Goal: Information Seeking & Learning: Compare options

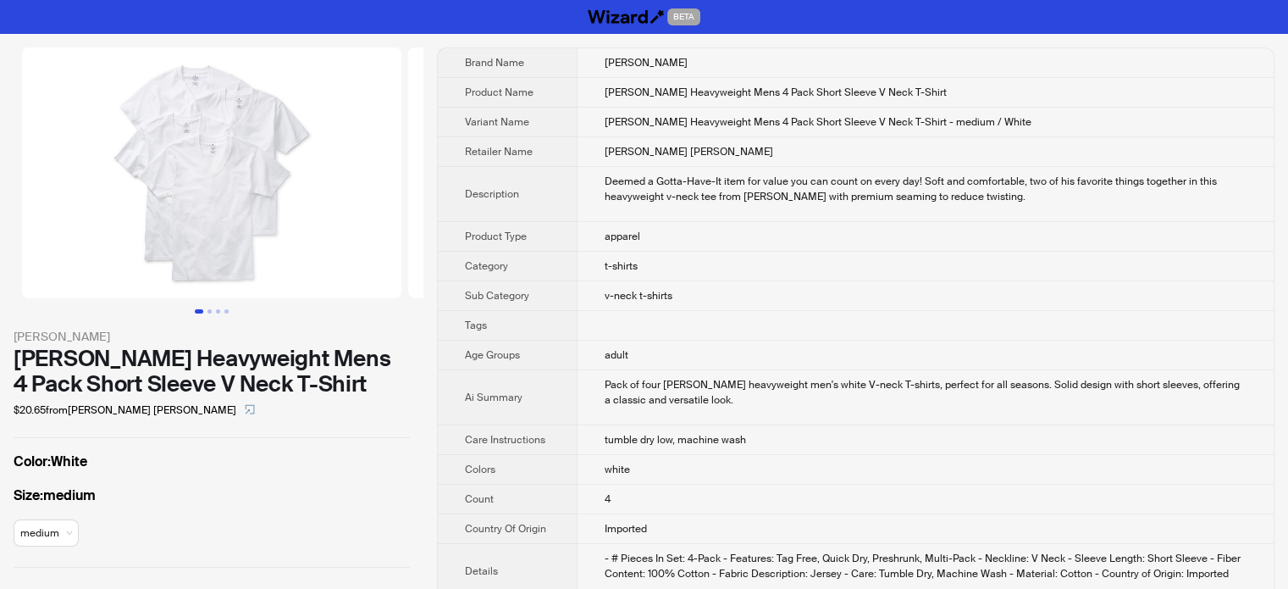
scroll to position [85, 0]
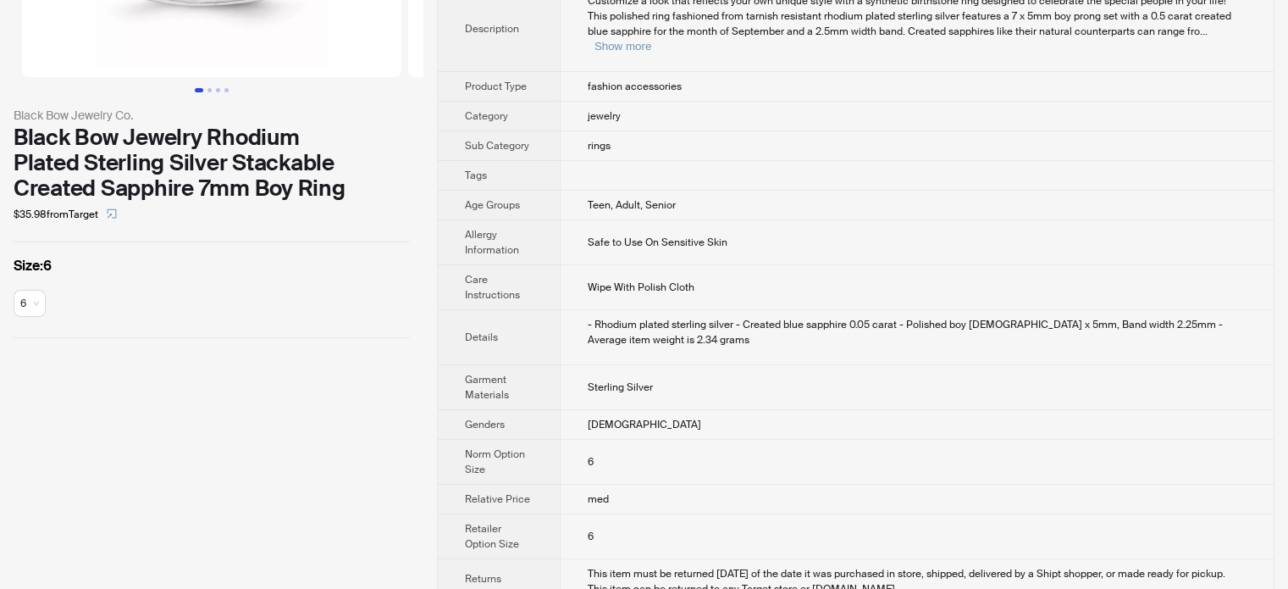
scroll to position [251, 0]
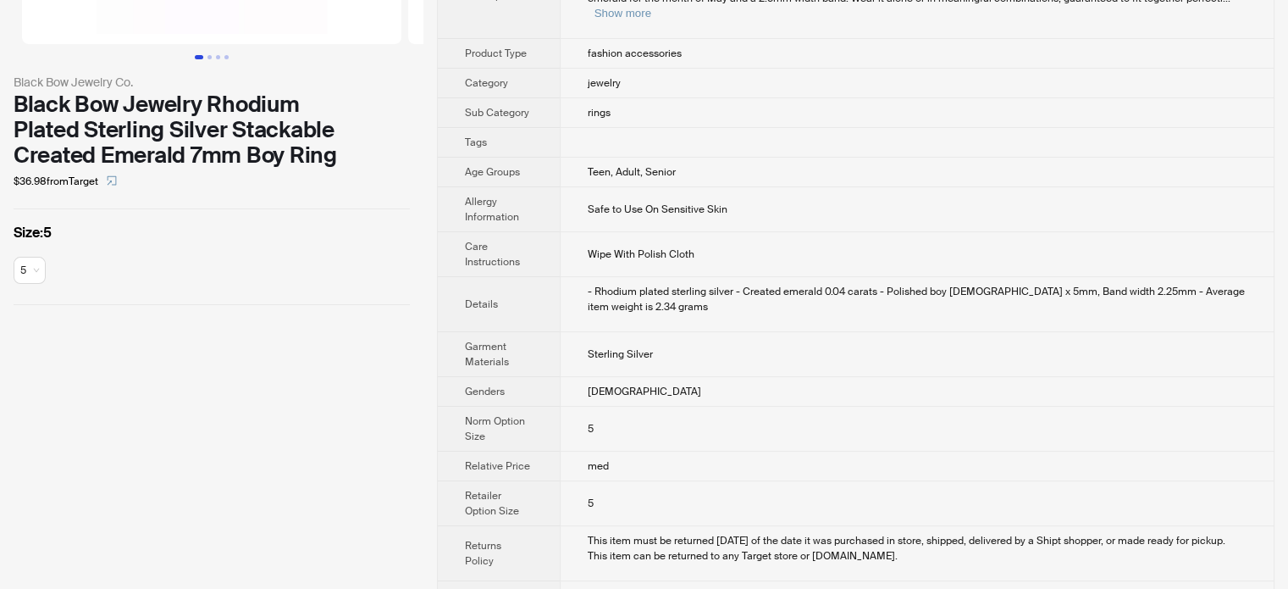
scroll to position [255, 0]
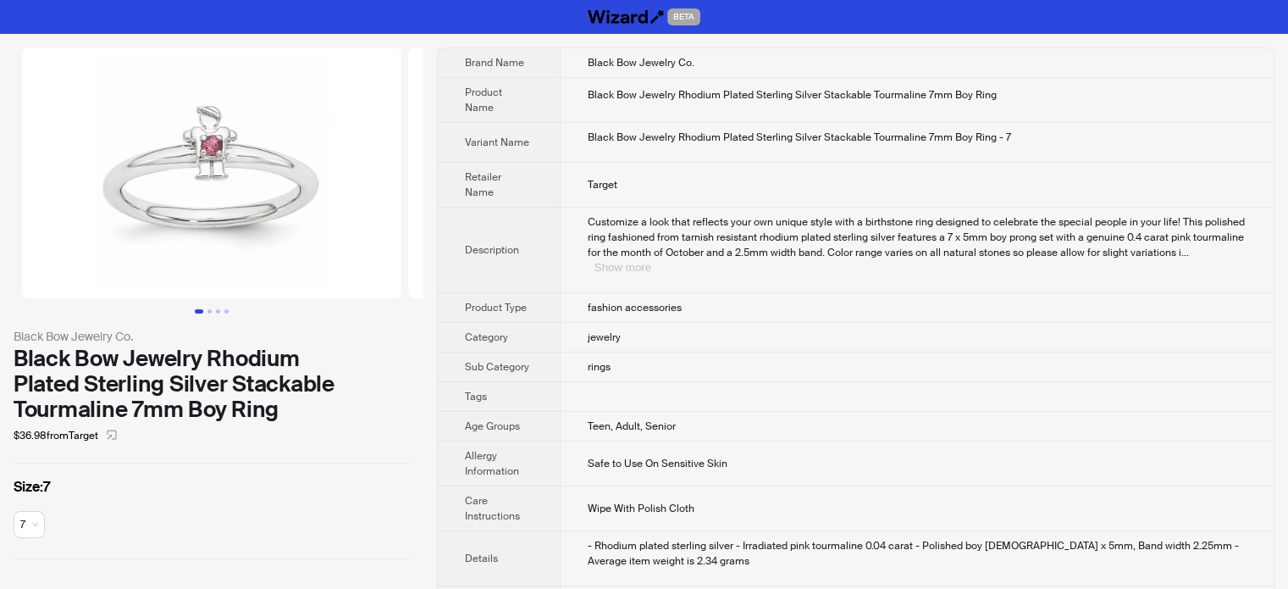
click at [651, 261] on button "Show more" at bounding box center [622, 267] width 57 height 13
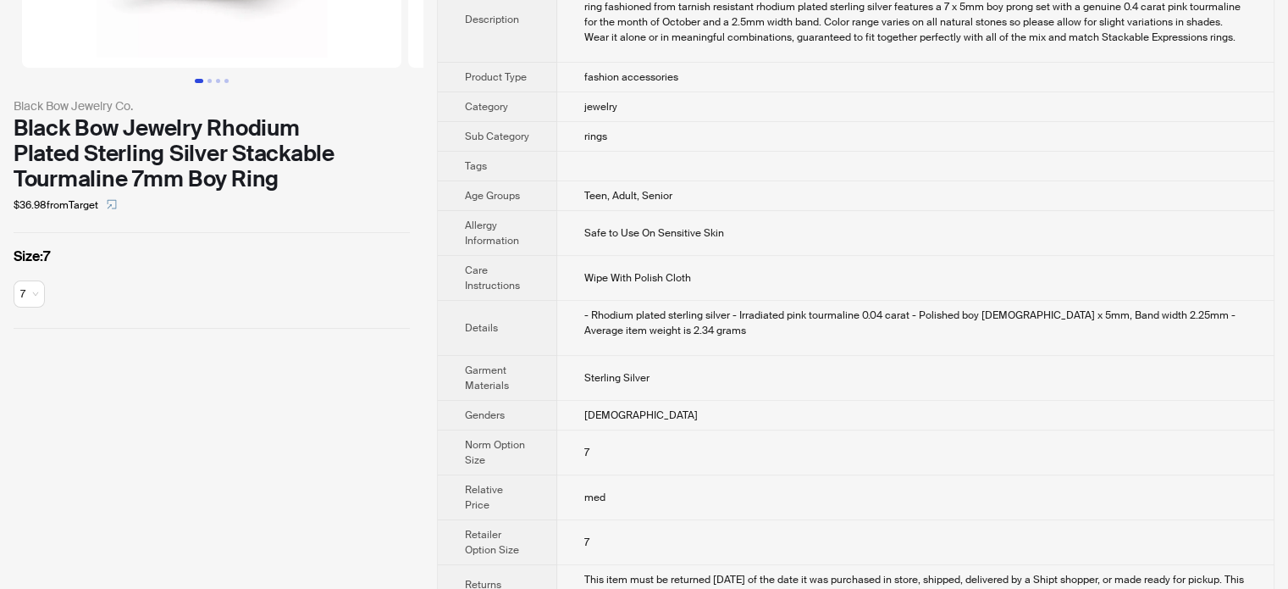
scroll to position [201, 0]
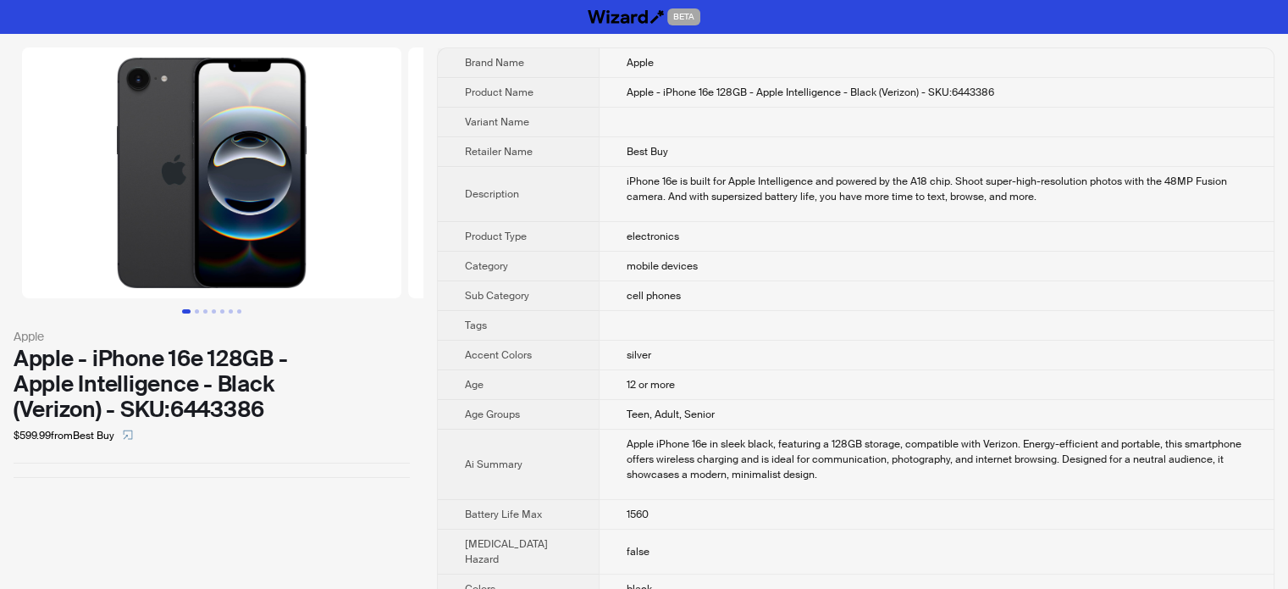
scroll to position [85, 0]
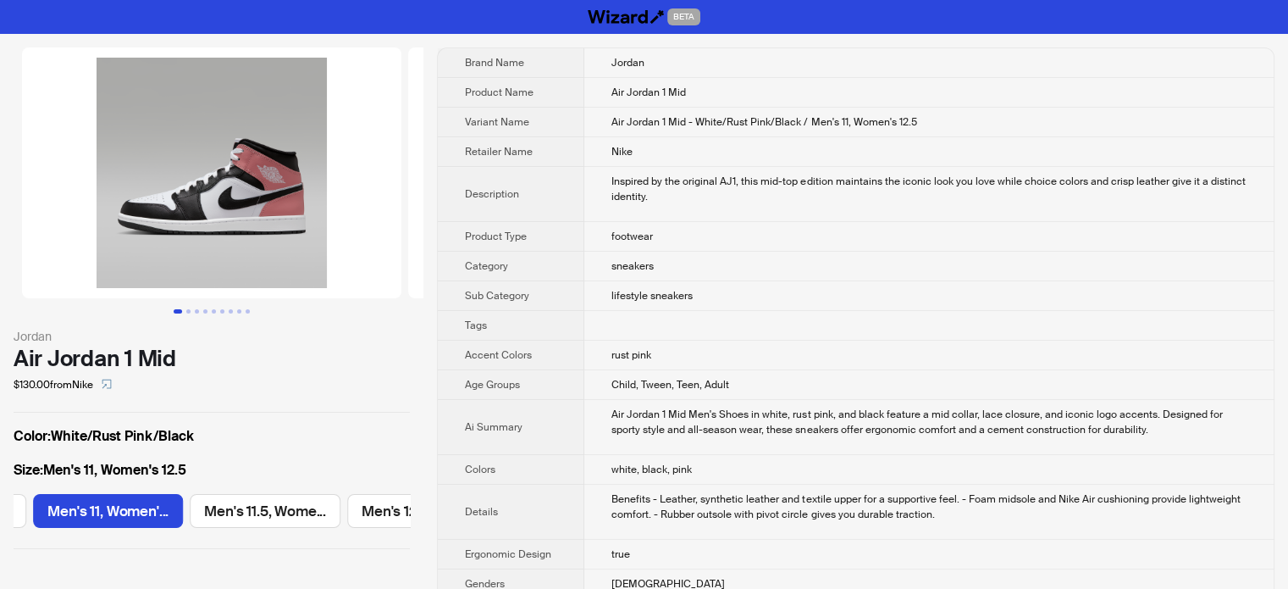
scroll to position [0, 1276]
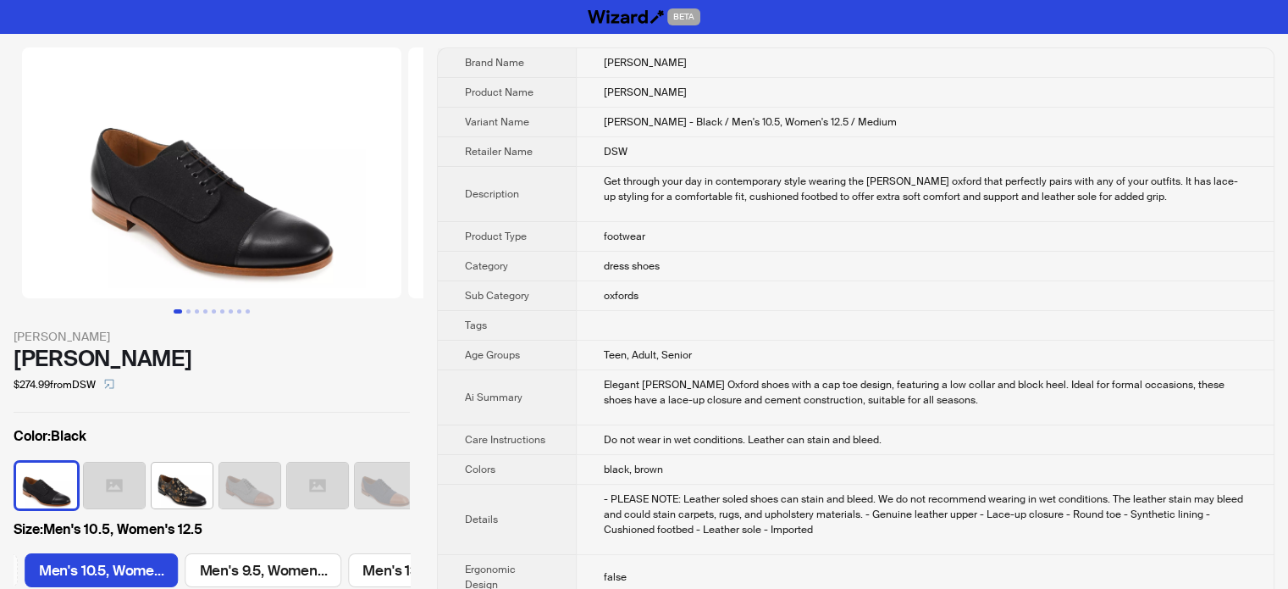
scroll to position [0, 1373]
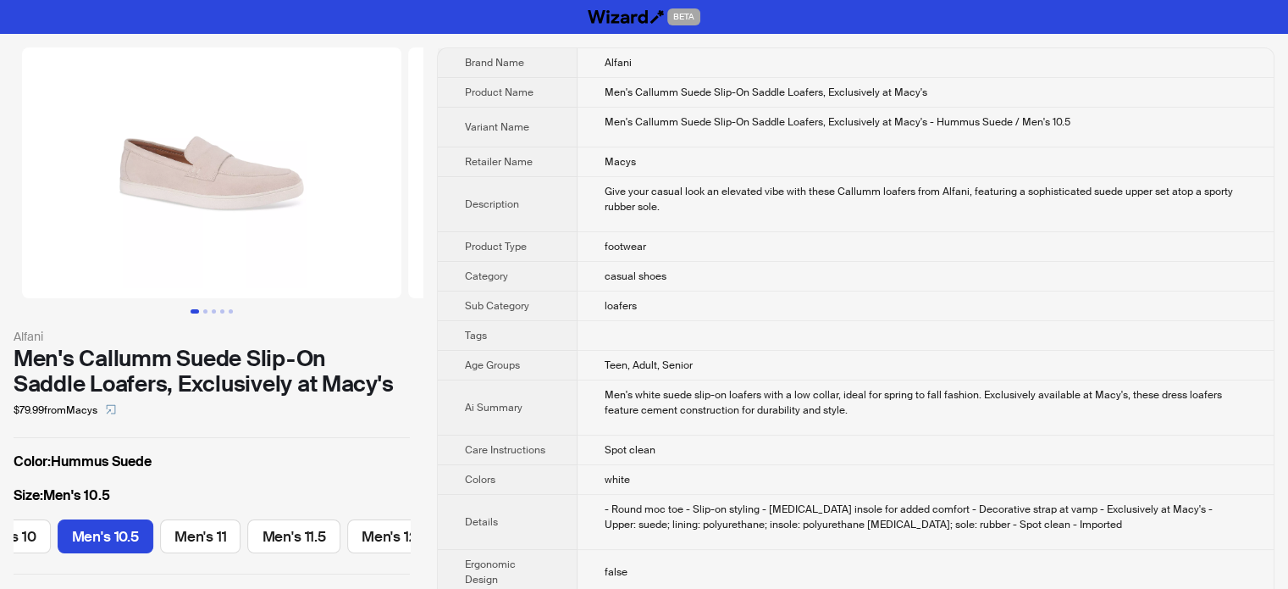
scroll to position [0, 605]
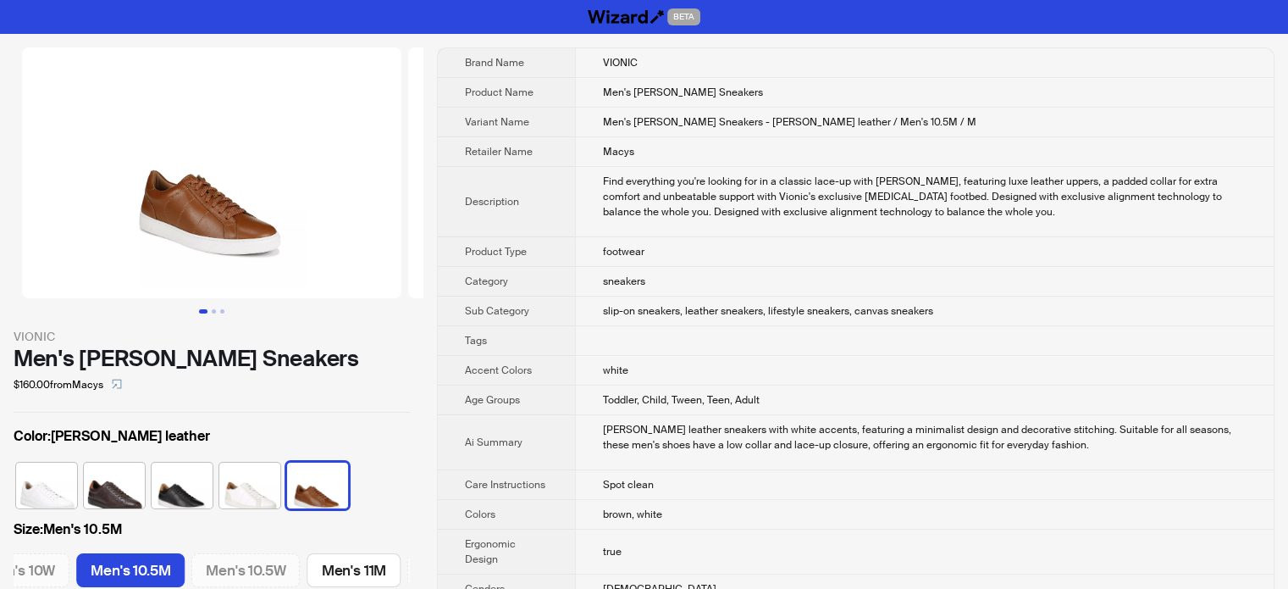
scroll to position [0, 1520]
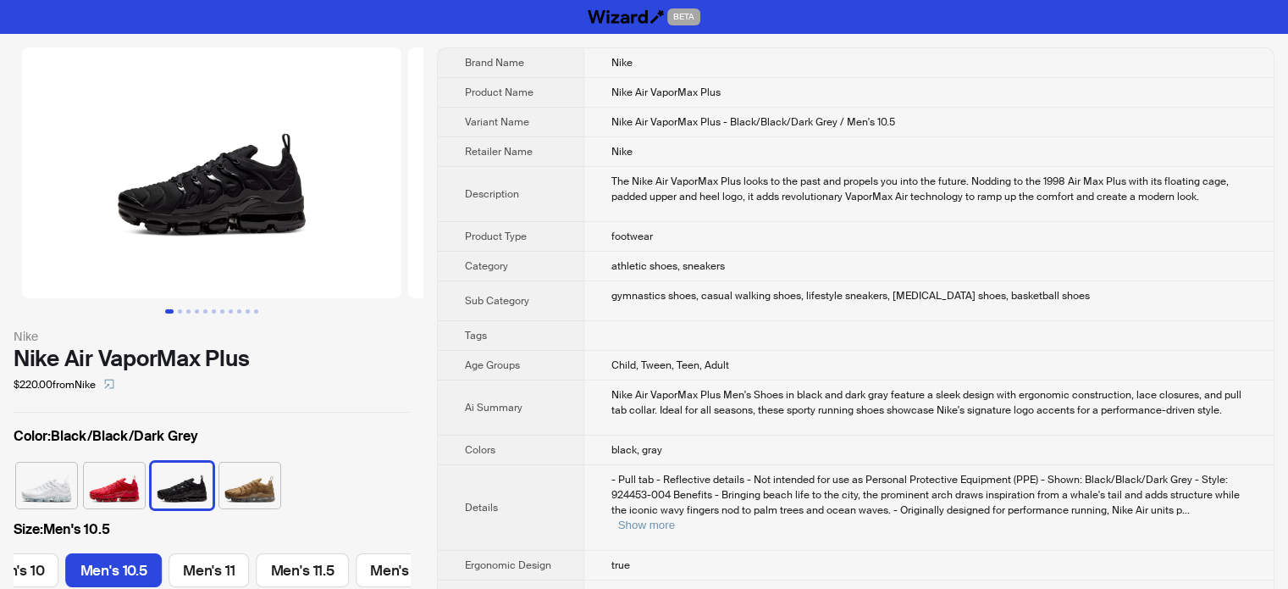
scroll to position [0, 1145]
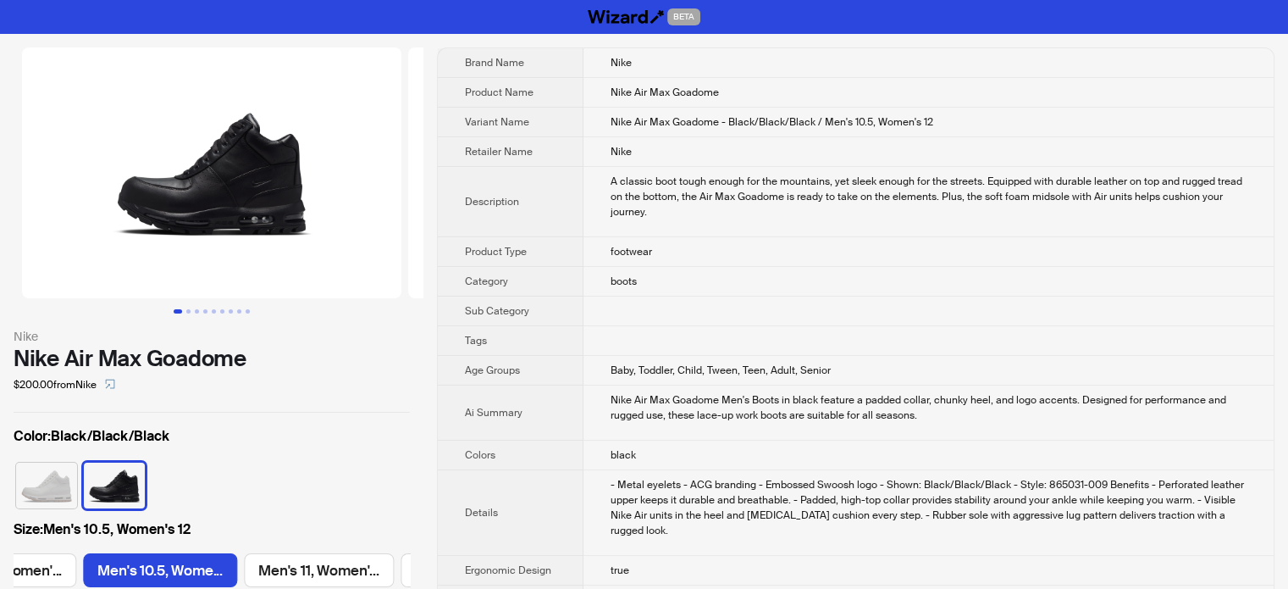
scroll to position [0, 2252]
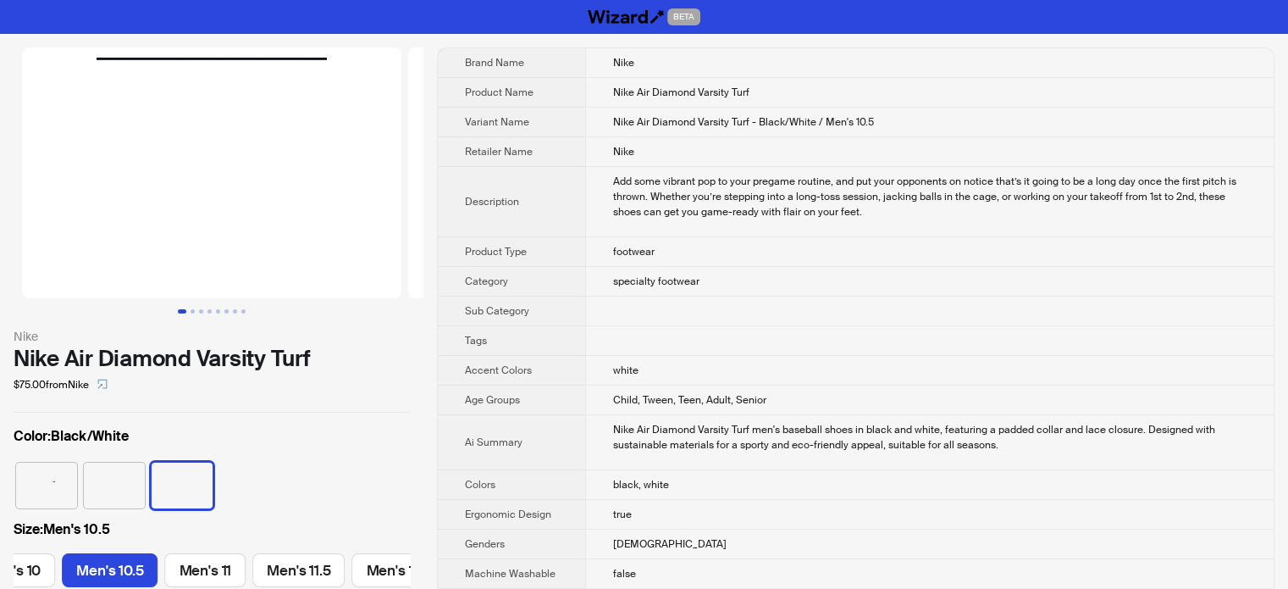
scroll to position [0, 965]
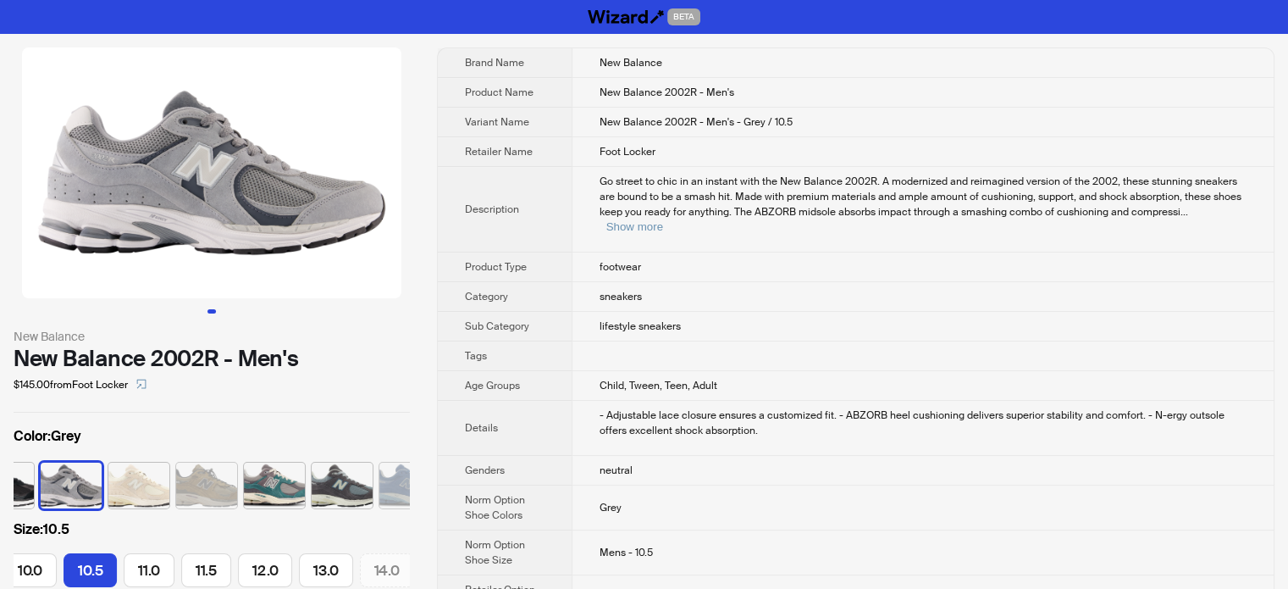
scroll to position [0, 349]
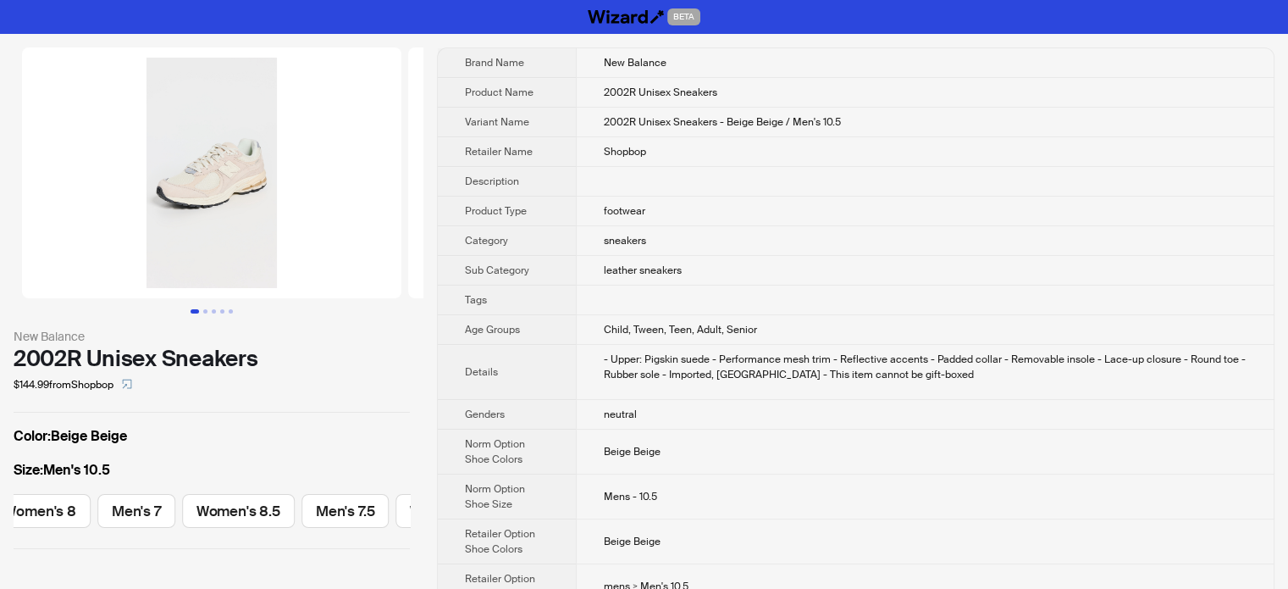
scroll to position [0, 2625]
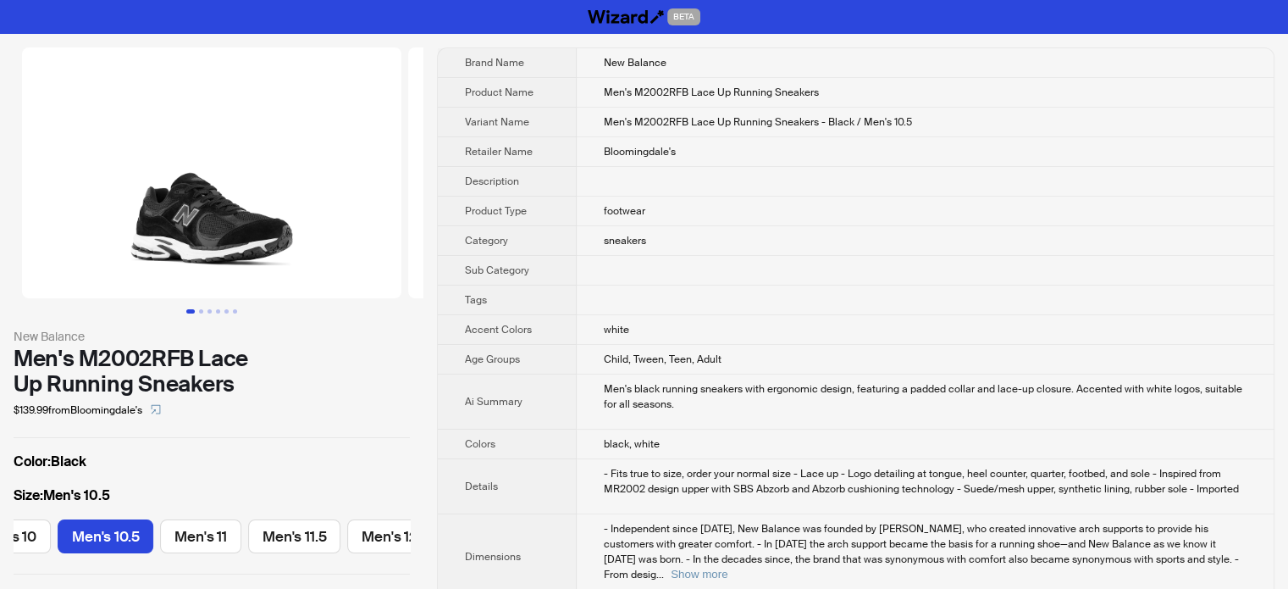
scroll to position [0, 508]
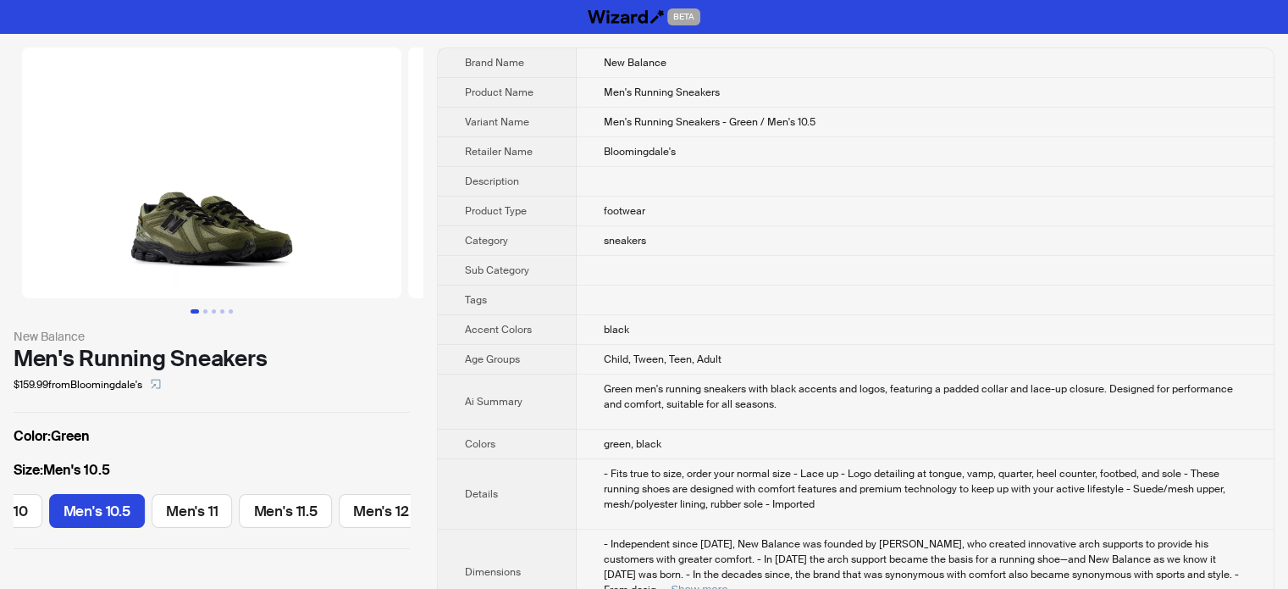
scroll to position [0, 605]
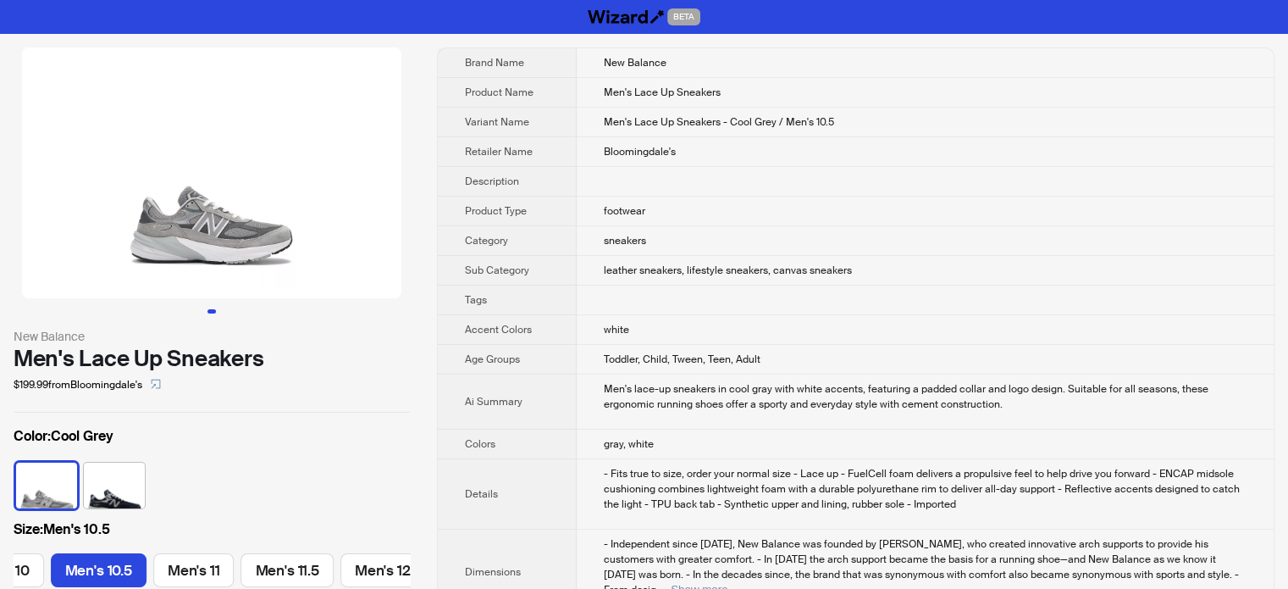
scroll to position [0, 605]
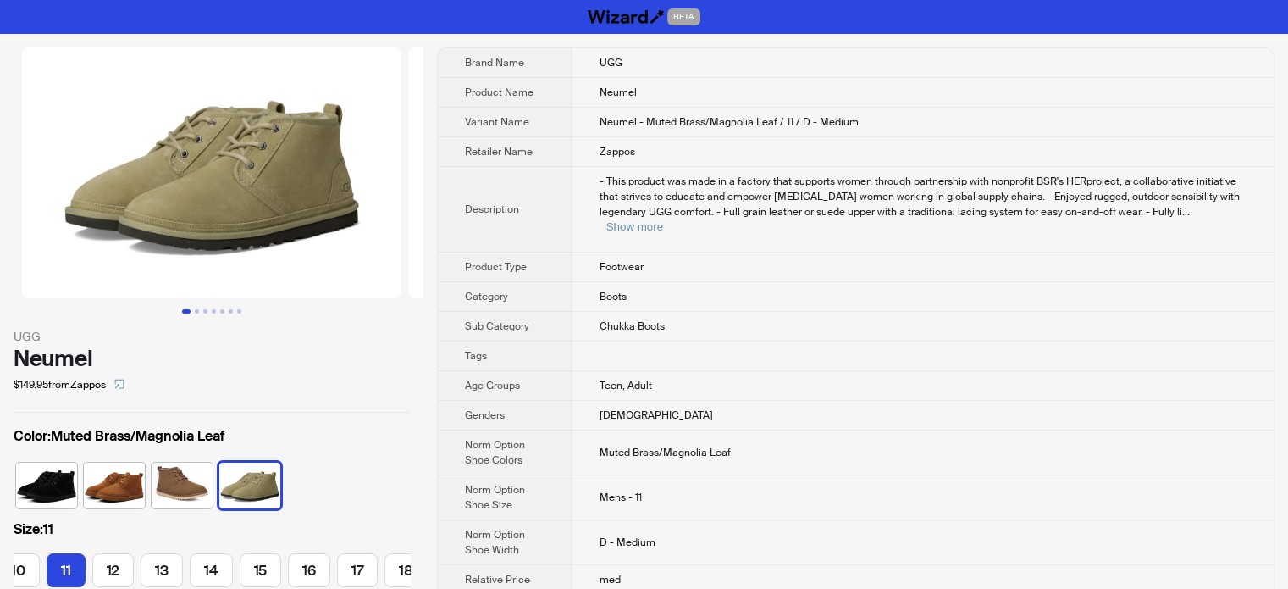
scroll to position [0, 240]
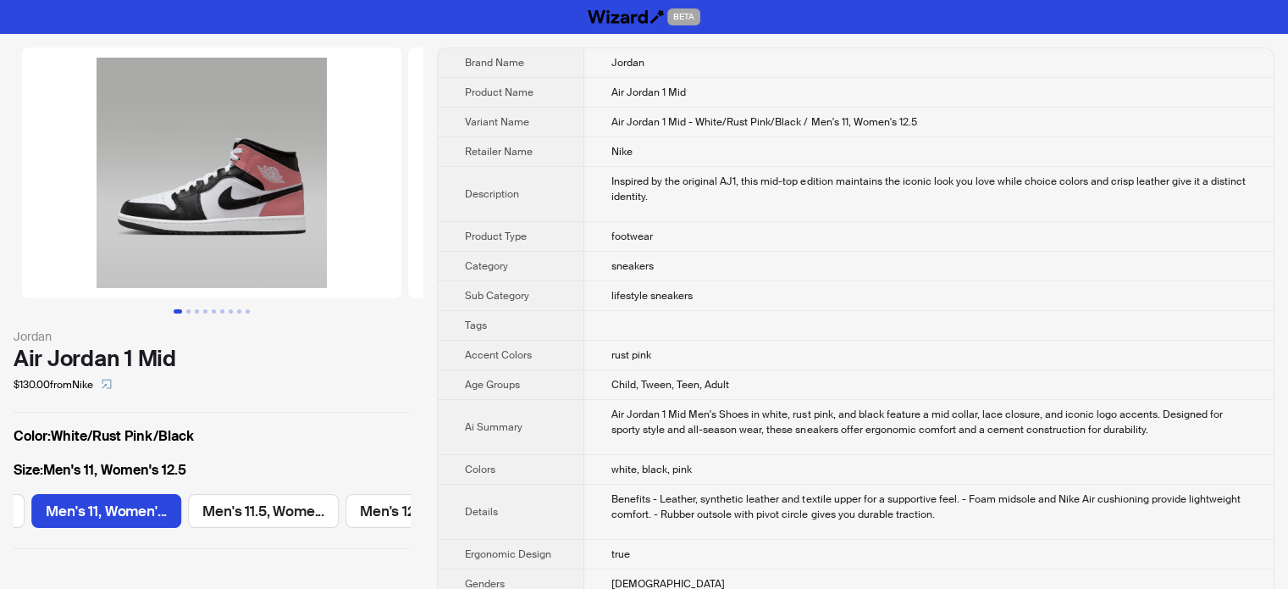
scroll to position [0, 1276]
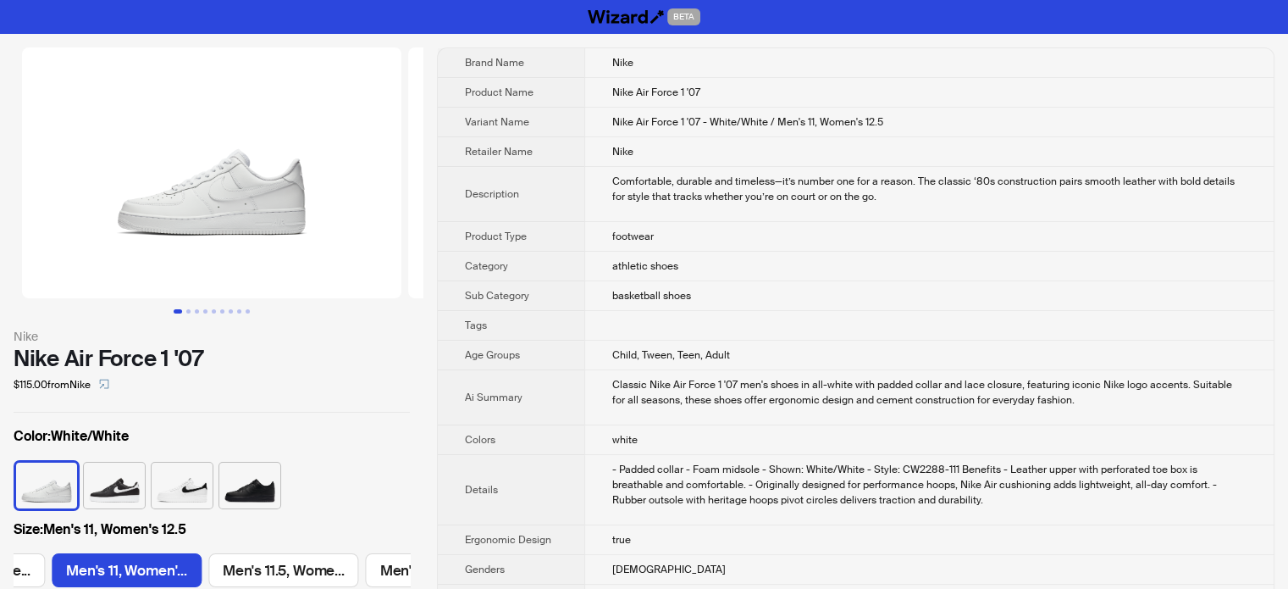
scroll to position [0, 2415]
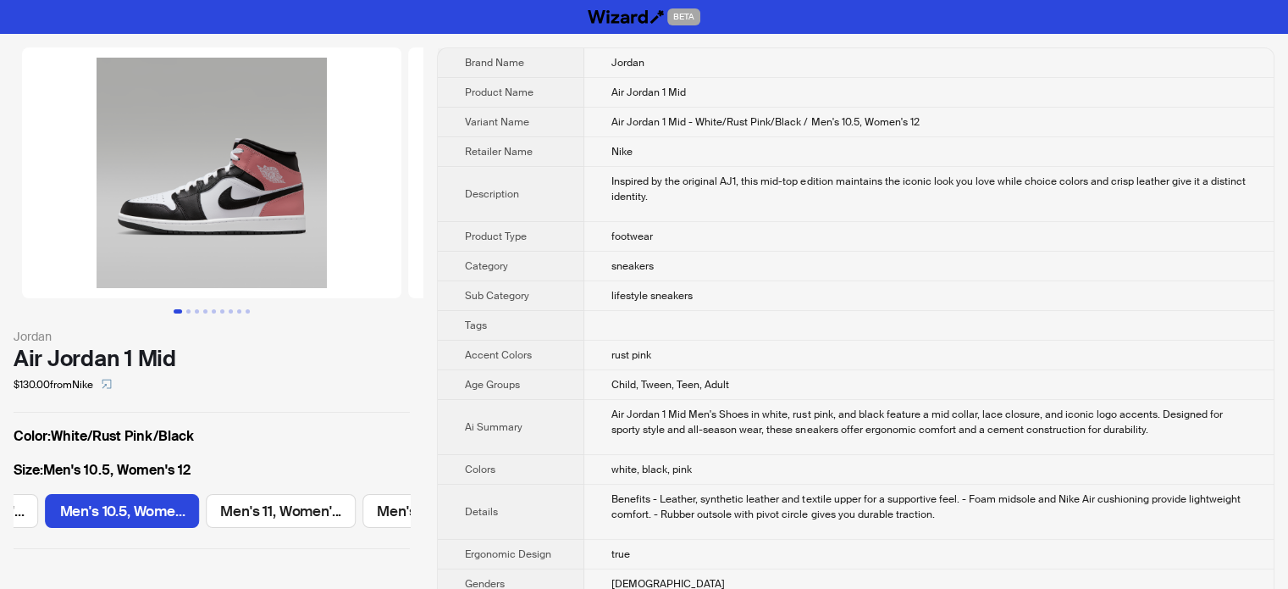
scroll to position [0, 1111]
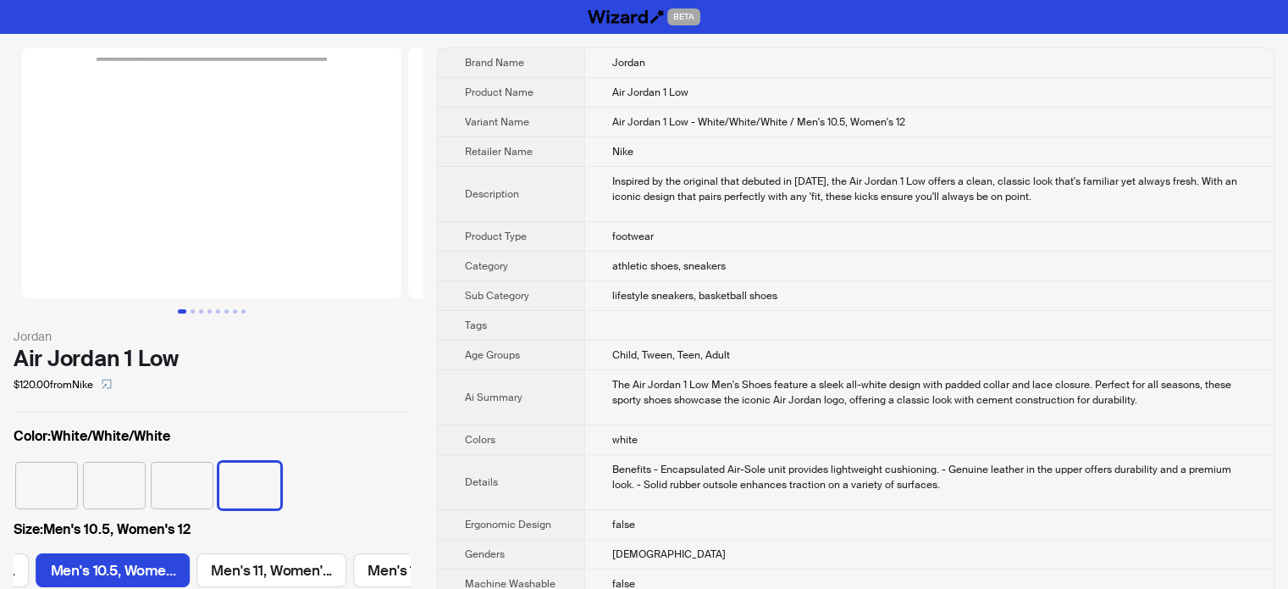
scroll to position [0, 1111]
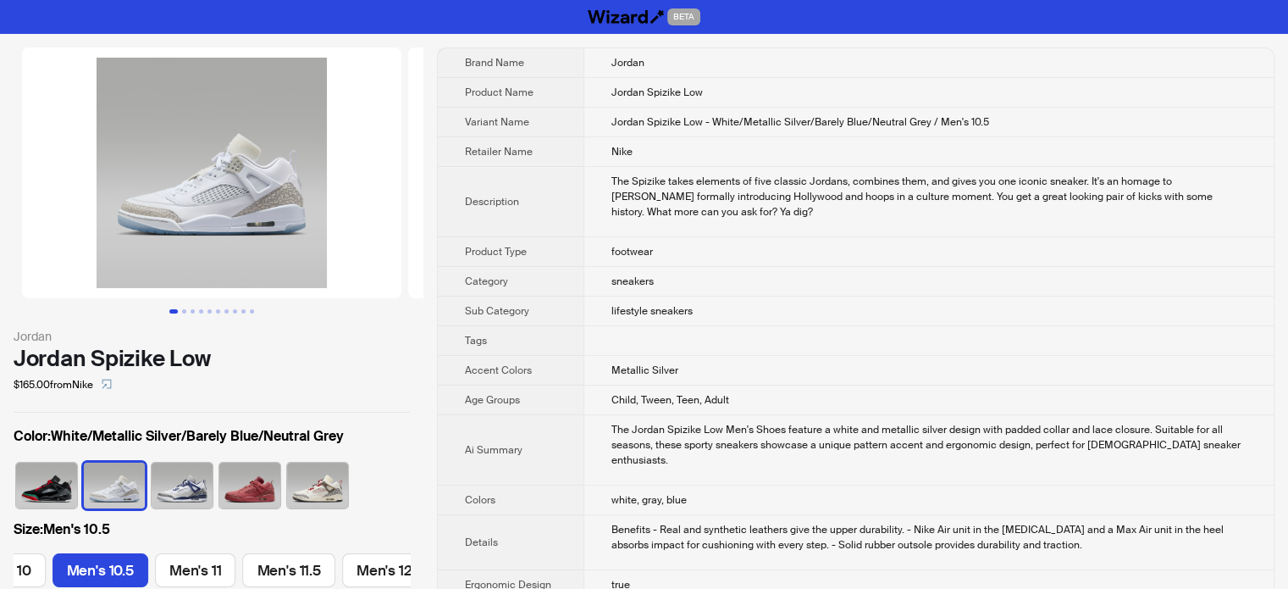
scroll to position [0, 605]
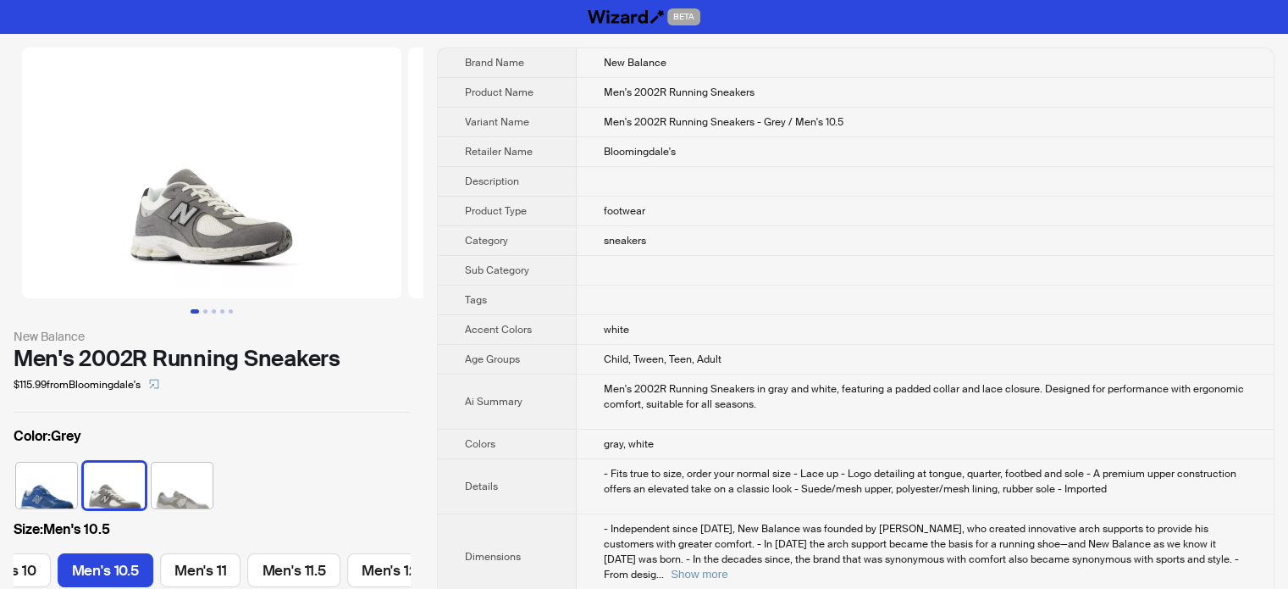
scroll to position [0, 605]
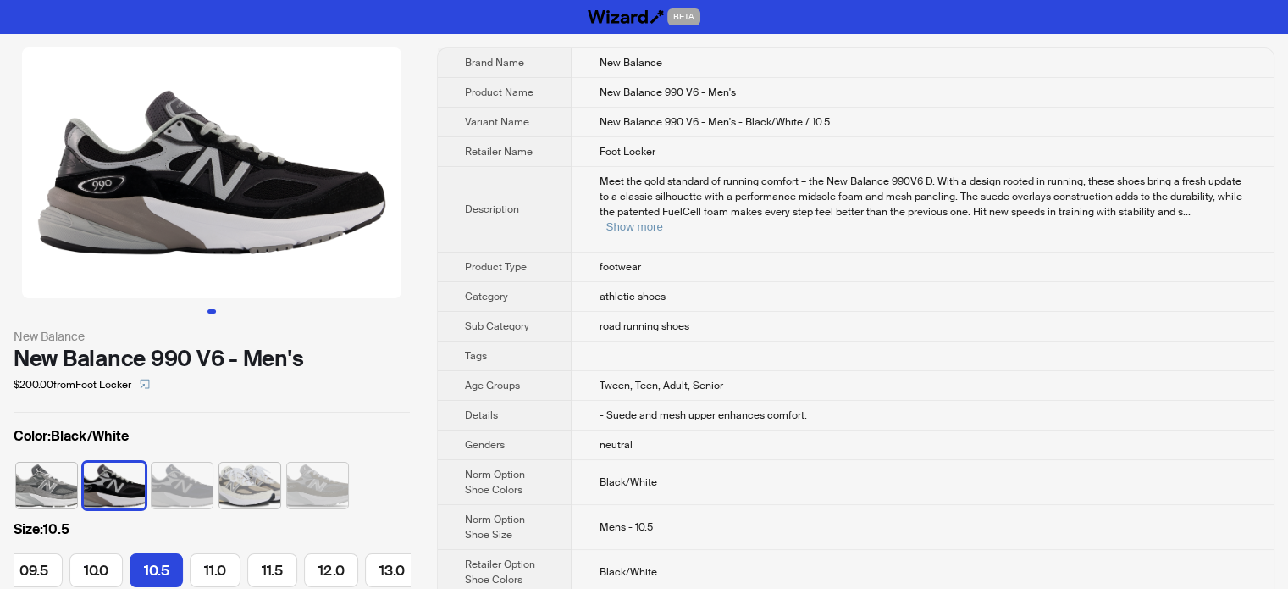
scroll to position [0, 349]
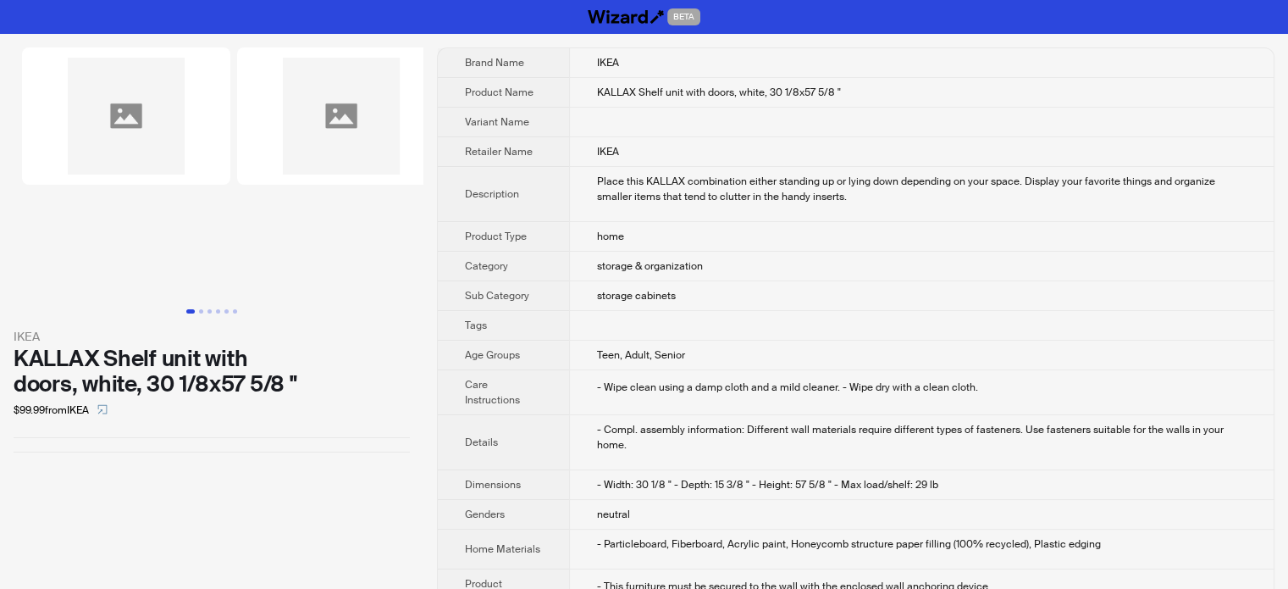
click at [191, 155] on img at bounding box center [126, 115] width 208 height 137
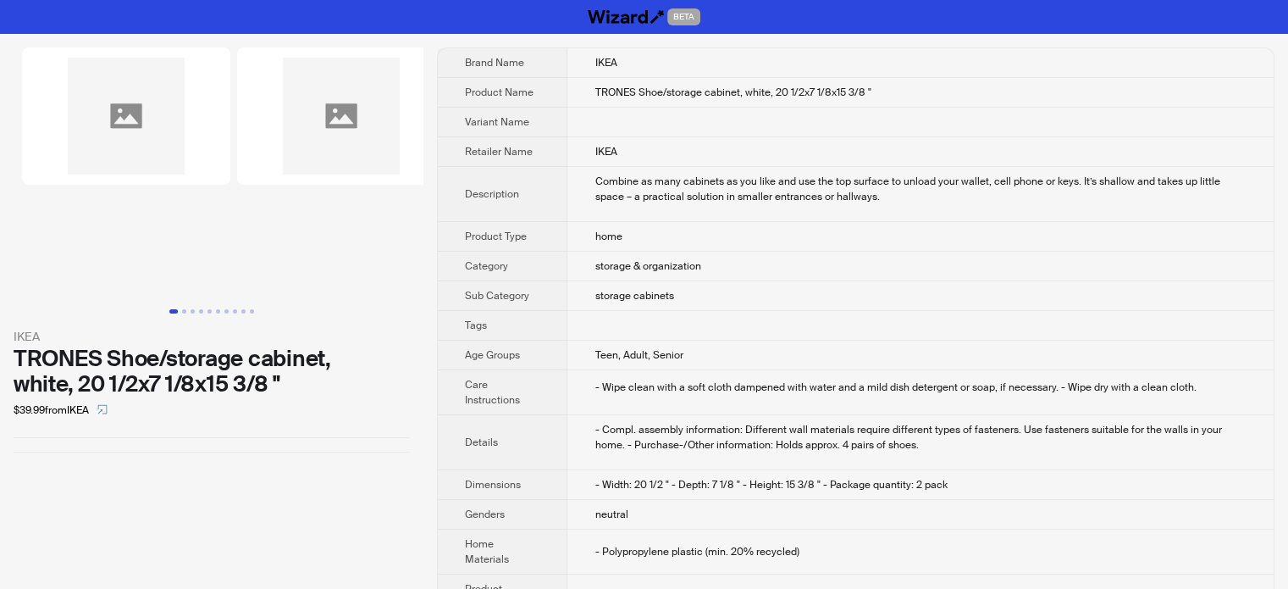
click at [152, 90] on img at bounding box center [126, 115] width 208 height 137
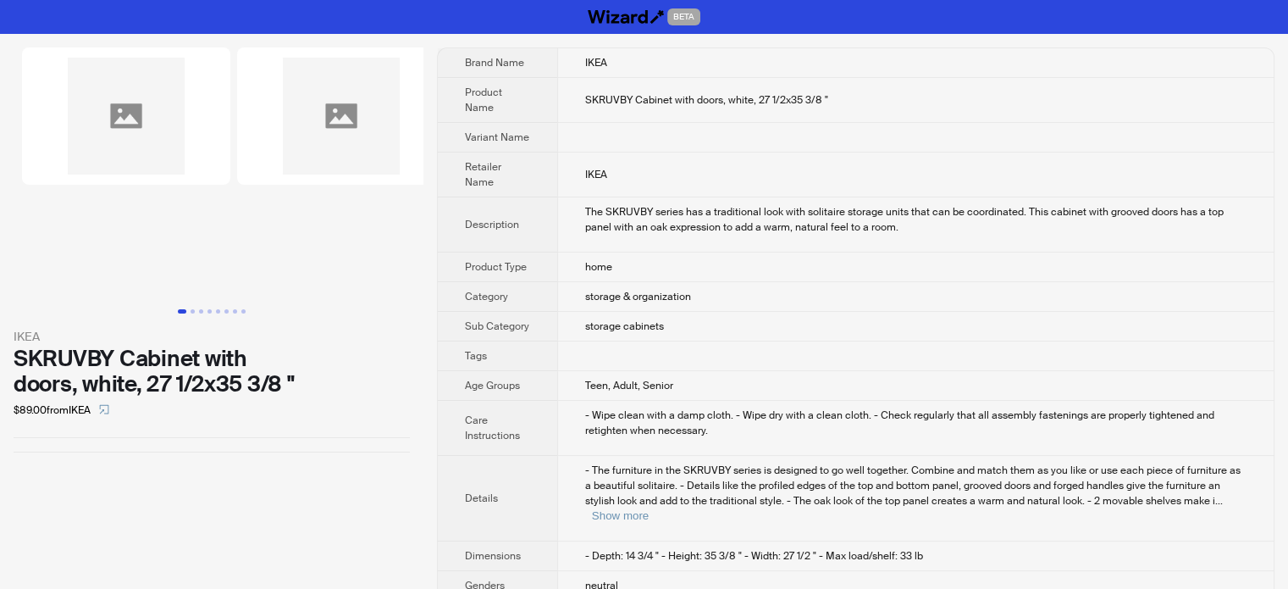
click at [129, 104] on img at bounding box center [126, 115] width 208 height 137
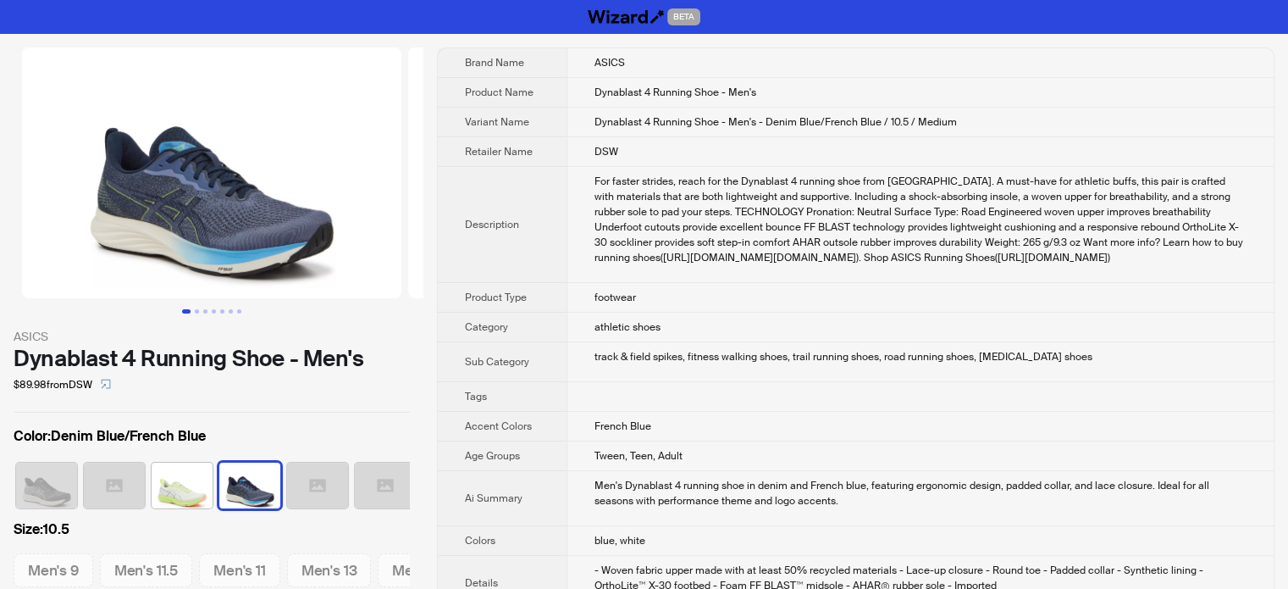
scroll to position [0, 10]
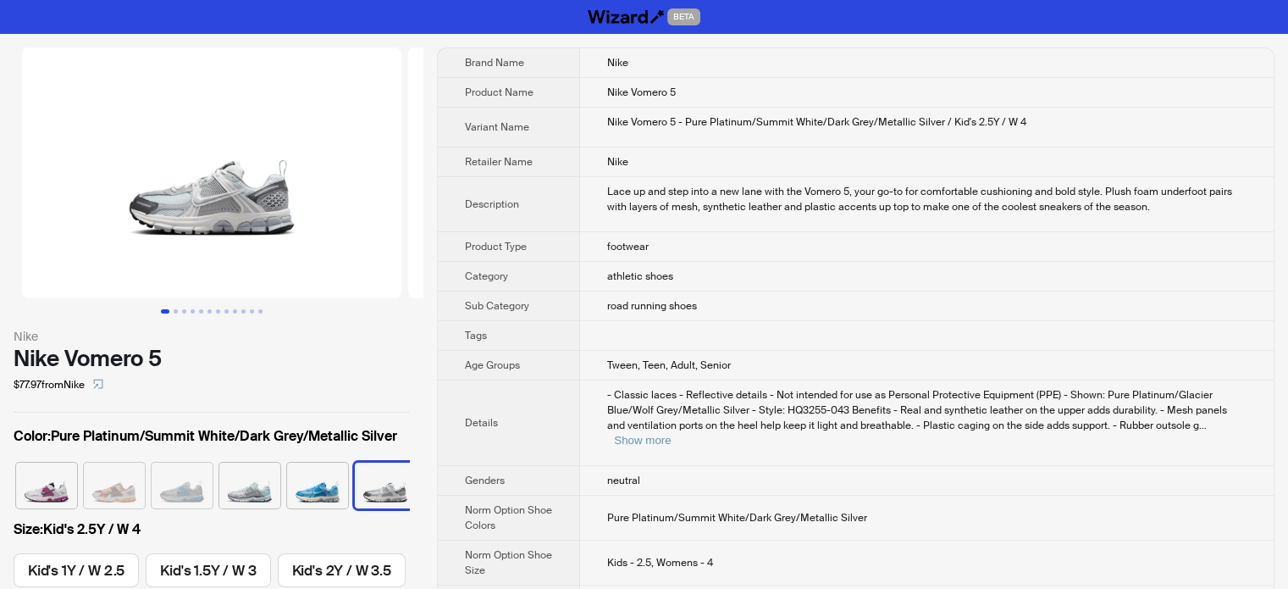
scroll to position [0, 10]
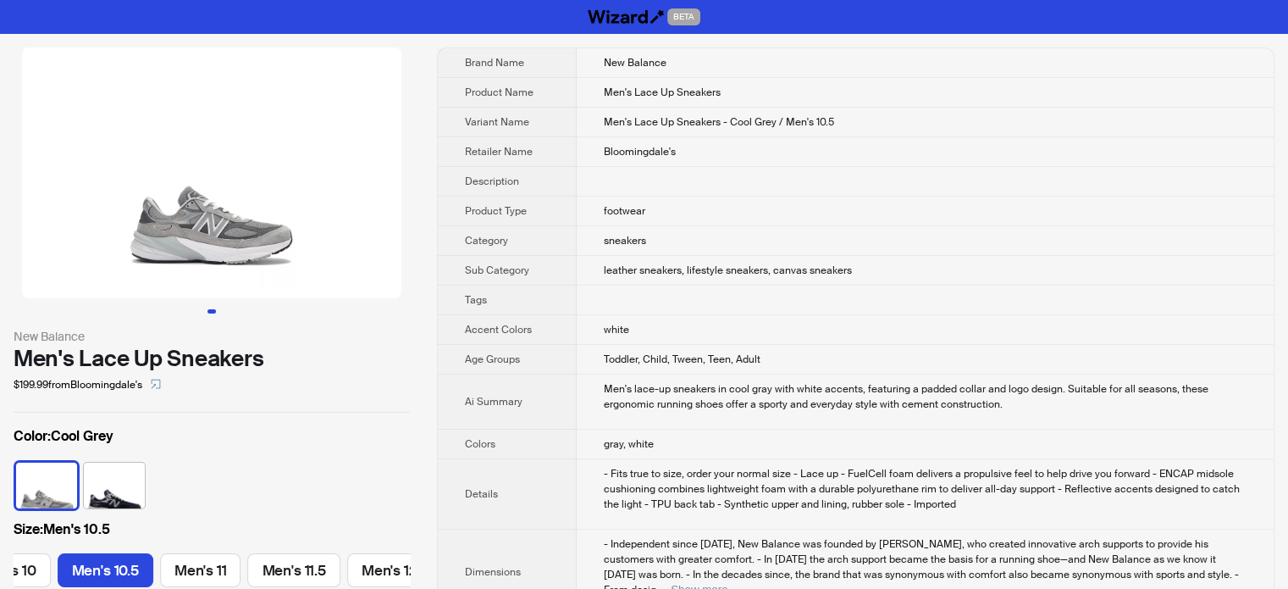
scroll to position [0, 605]
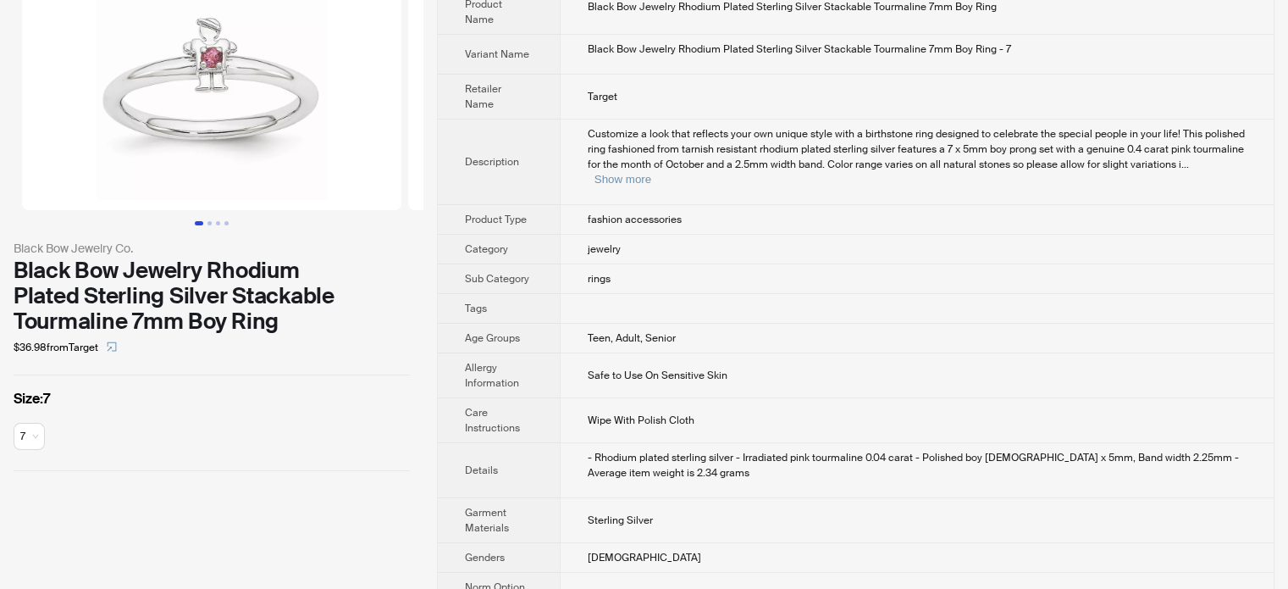
scroll to position [85, 0]
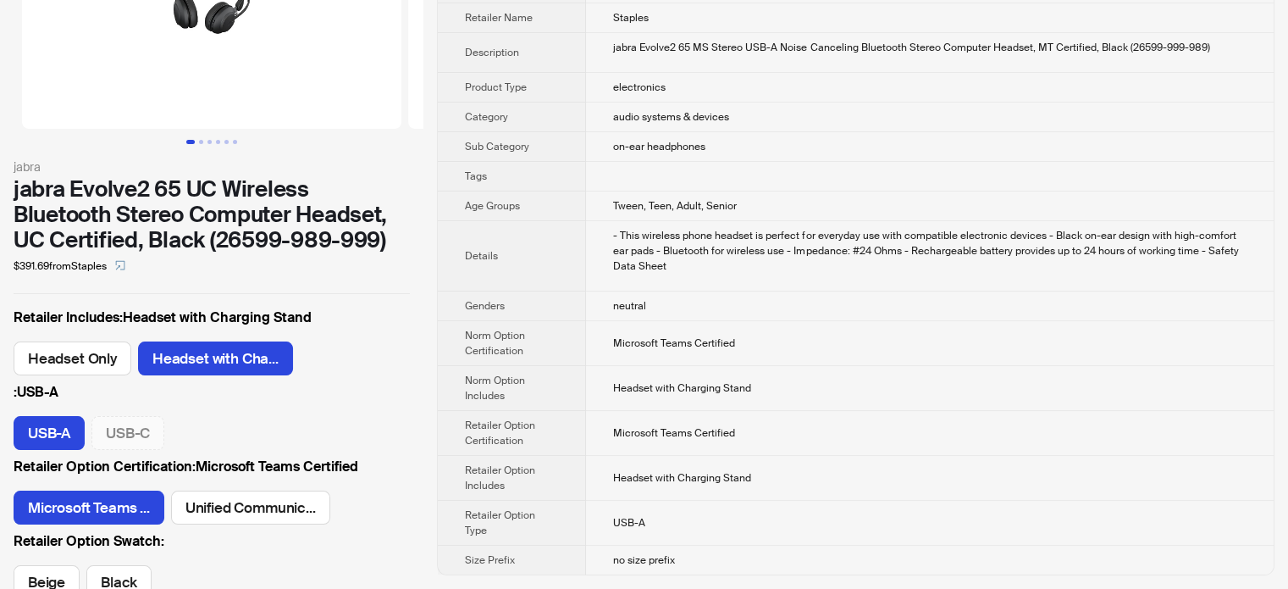
scroll to position [212, 0]
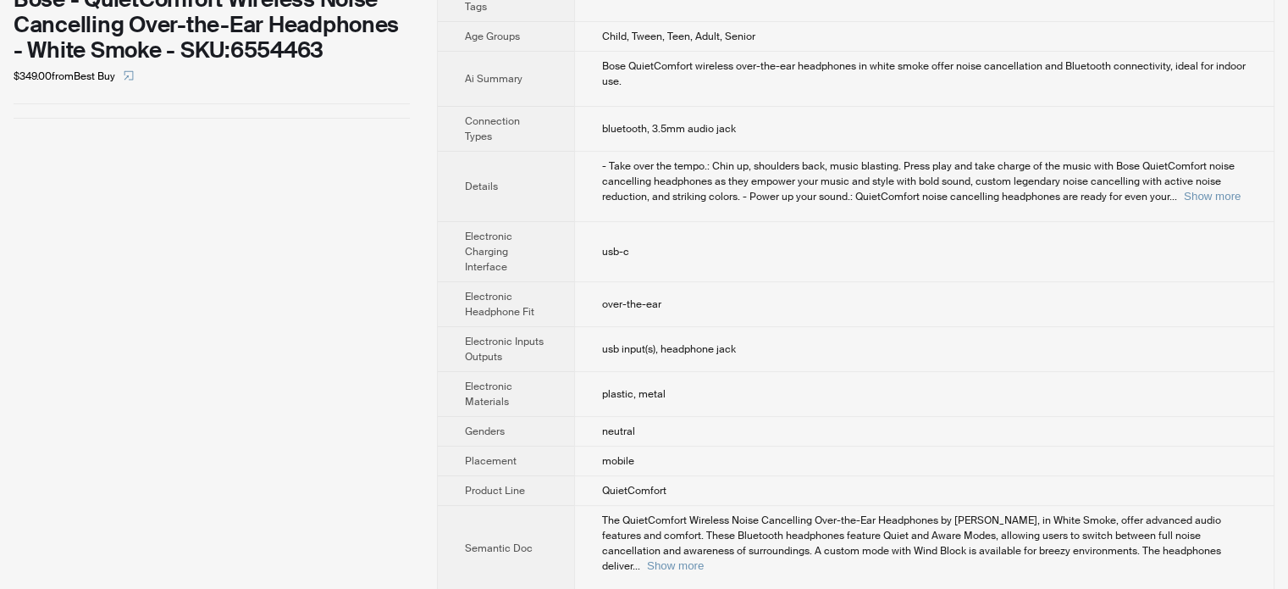
scroll to position [370, 0]
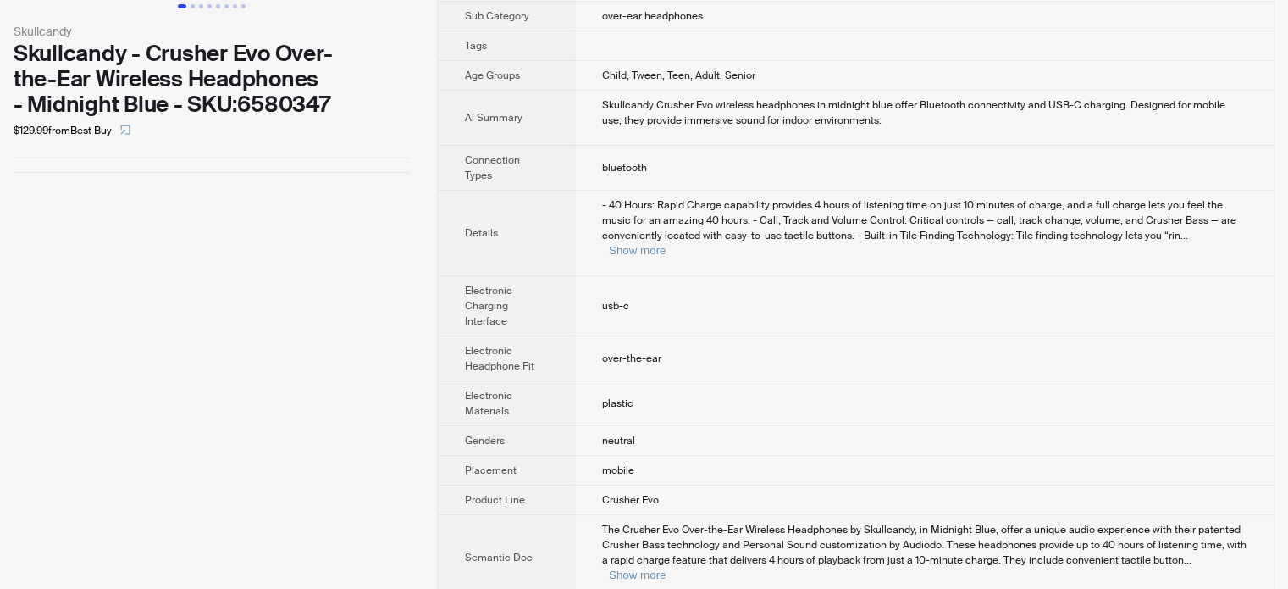
scroll to position [325, 0]
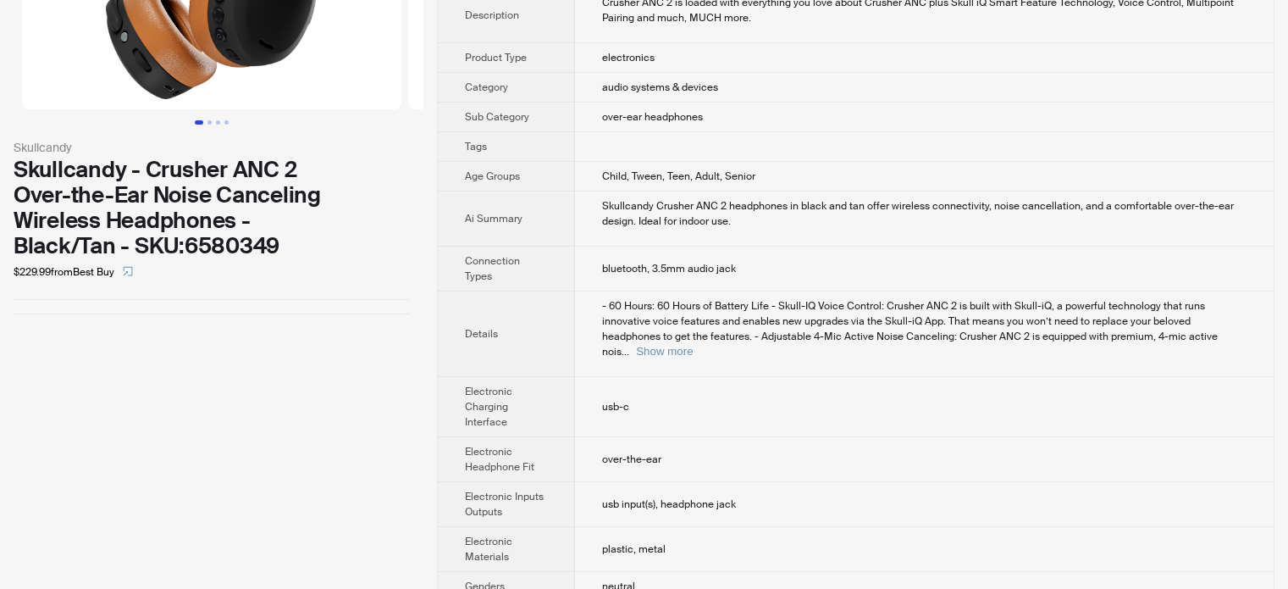
scroll to position [355, 0]
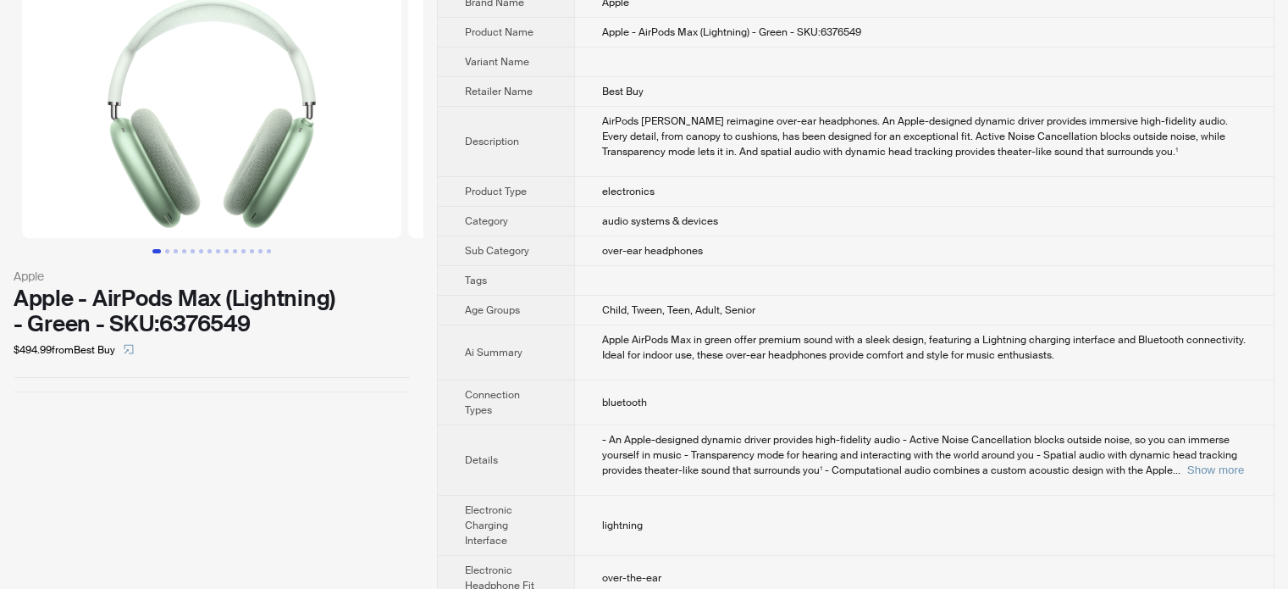
scroll to position [85, 0]
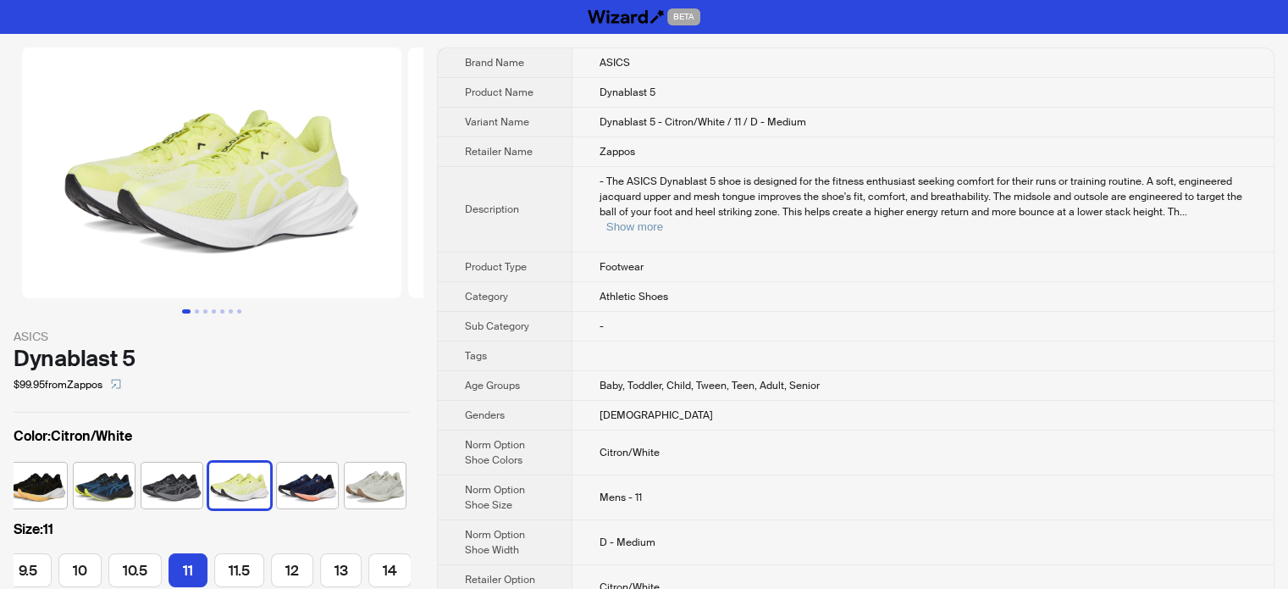
scroll to position [0, 296]
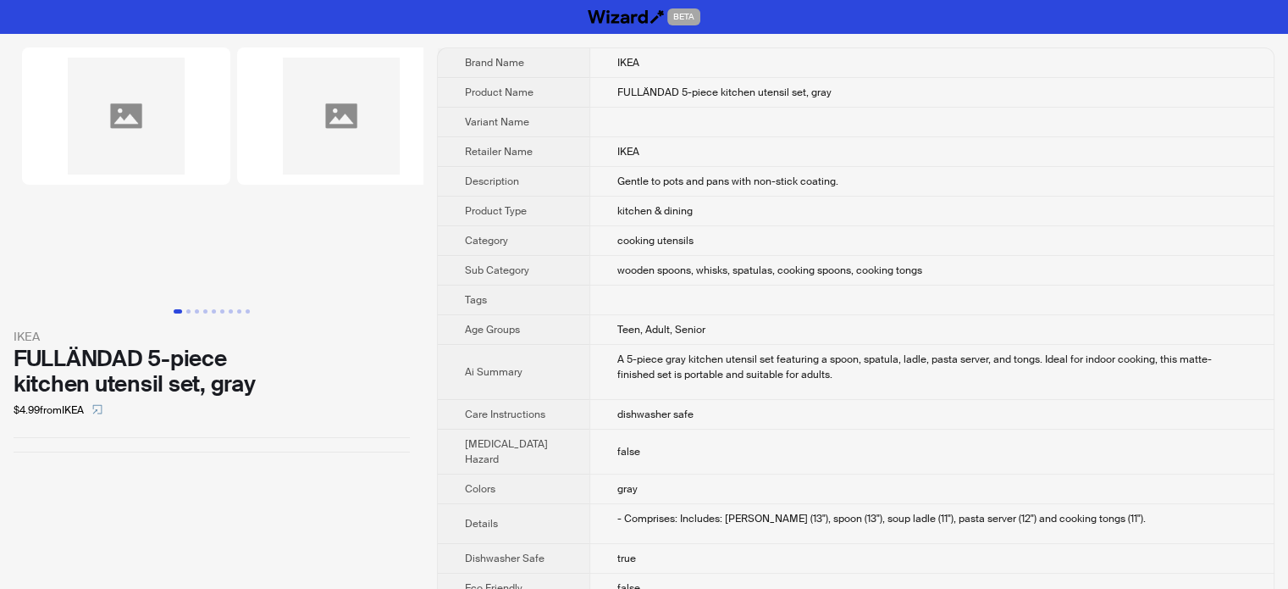
click at [85, 131] on img at bounding box center [126, 115] width 208 height 137
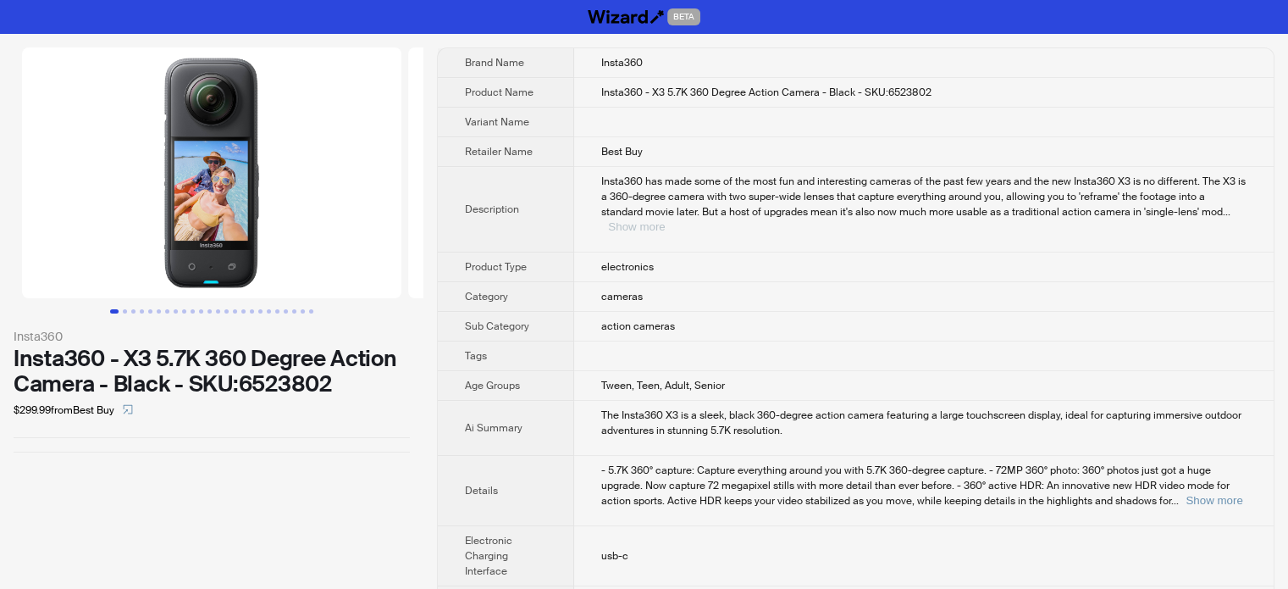
click at [665, 220] on button "Show more" at bounding box center [636, 226] width 57 height 13
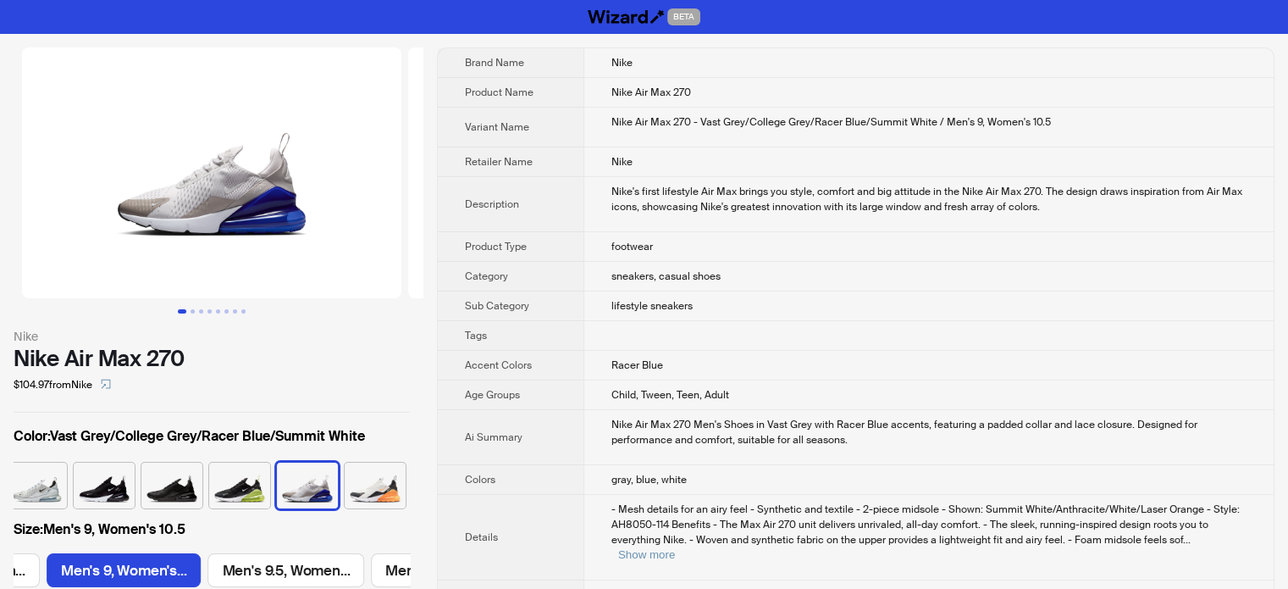
scroll to position [0, 948]
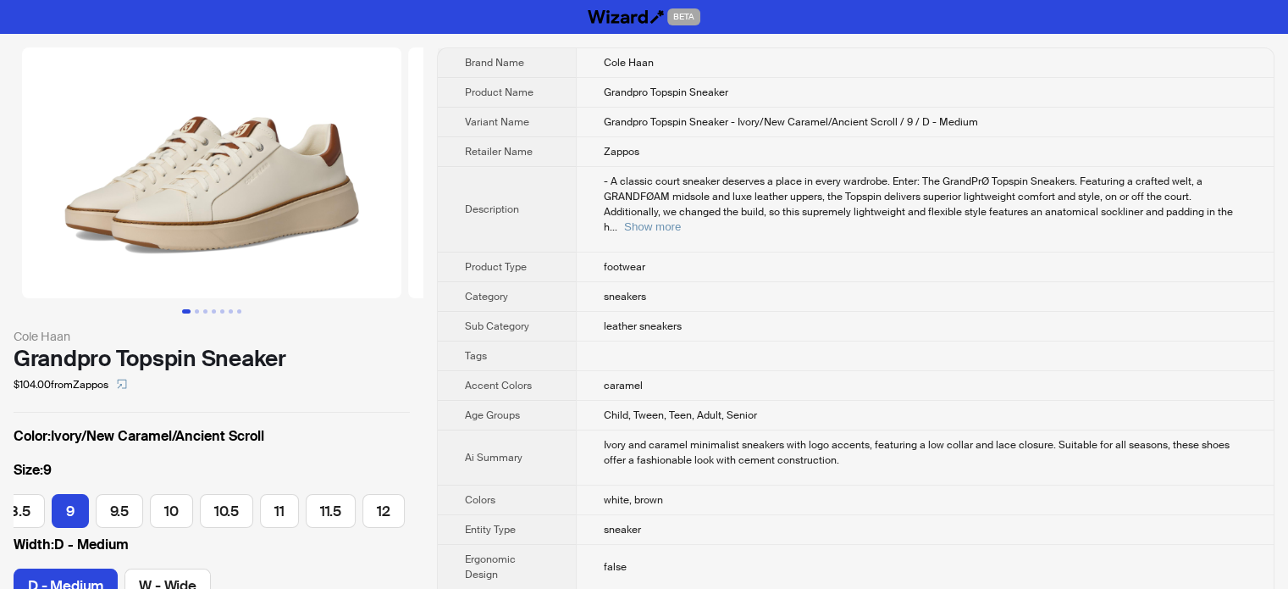
scroll to position [0, 169]
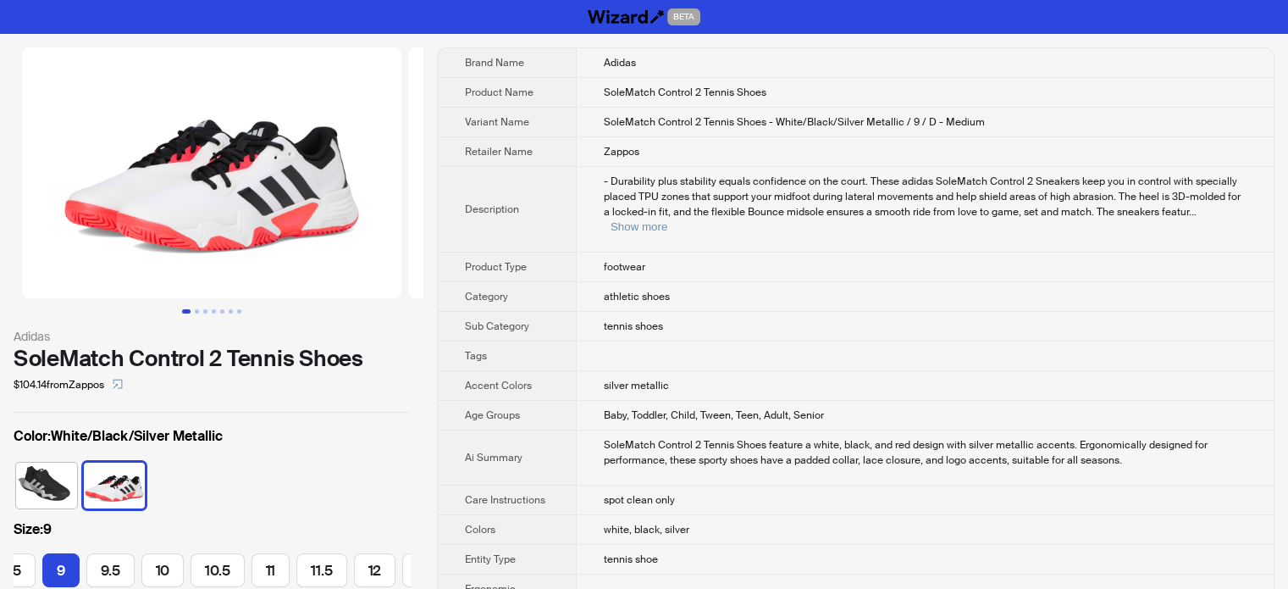
scroll to position [0, 224]
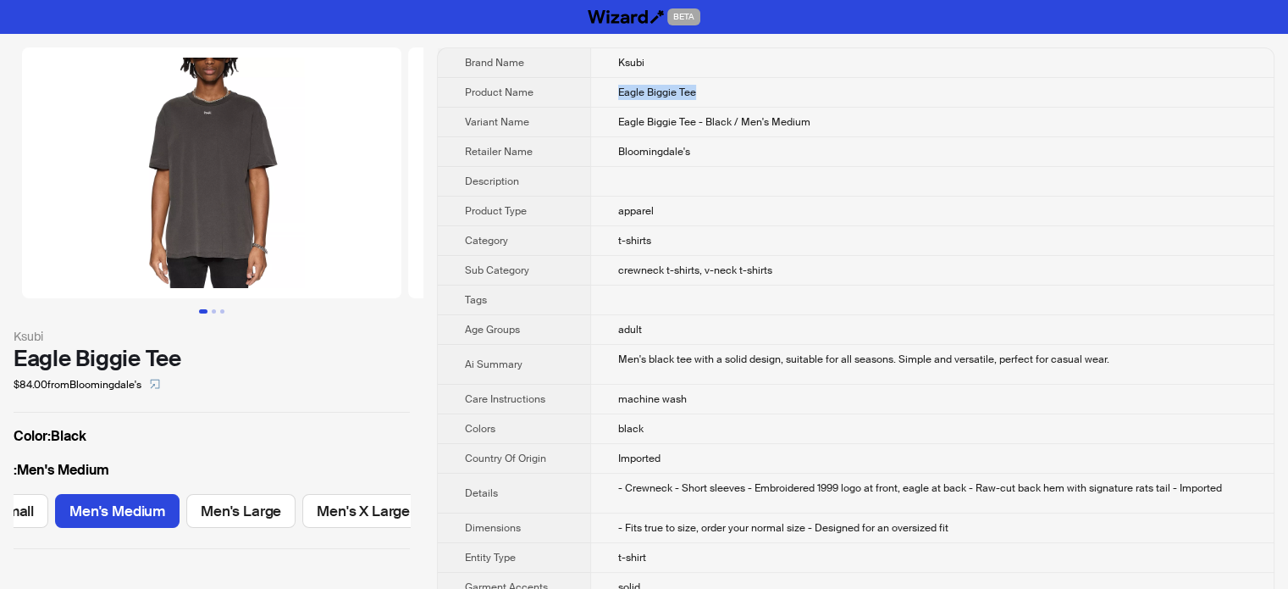
drag, startPoint x: 724, startPoint y: 94, endPoint x: 551, endPoint y: 97, distance: 172.8
click at [551, 97] on tr "Product Name Eagle Biggie Tee" at bounding box center [856, 93] width 836 height 30
copy tr "Eagle Biggie Tee"
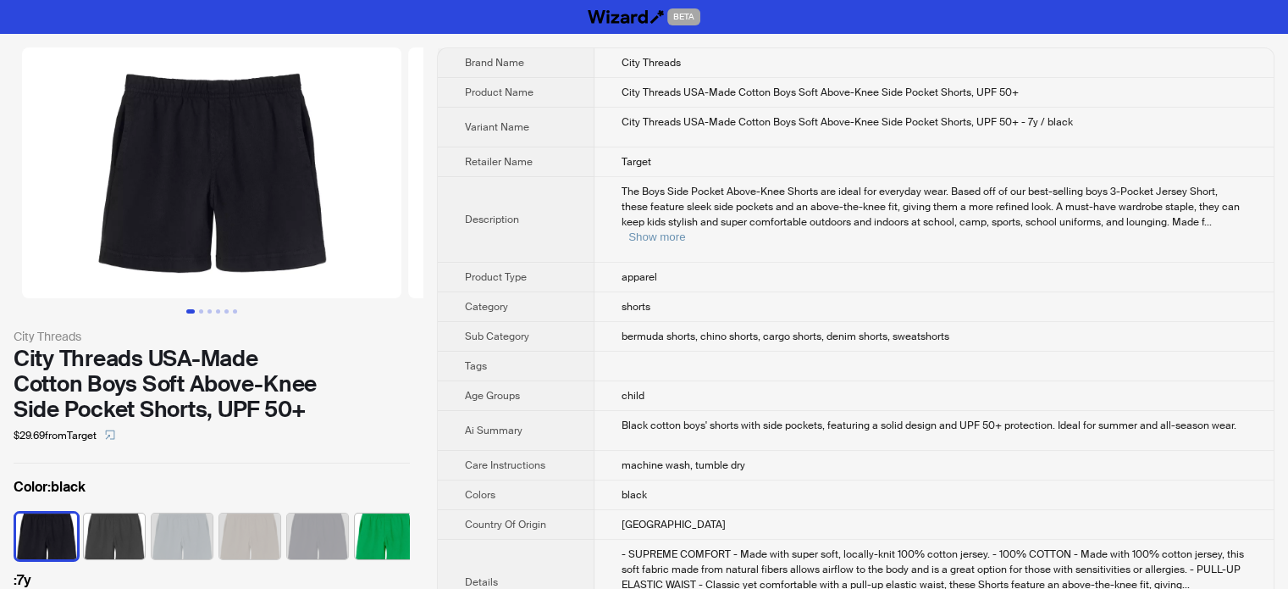
scroll to position [0, 273]
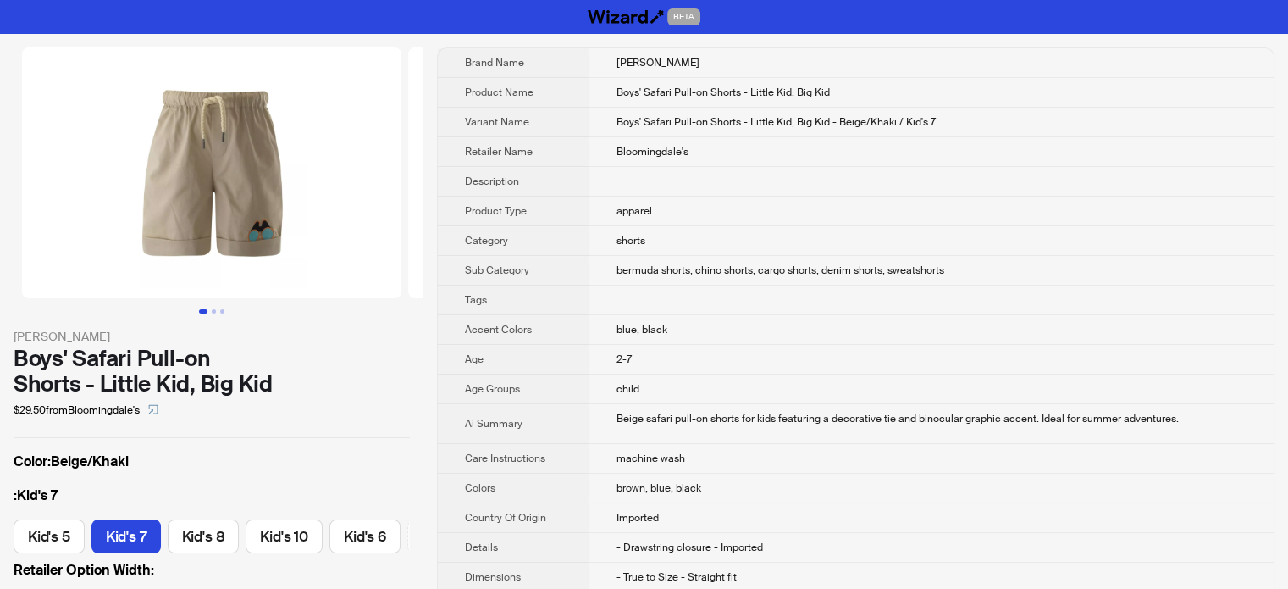
scroll to position [0, 50]
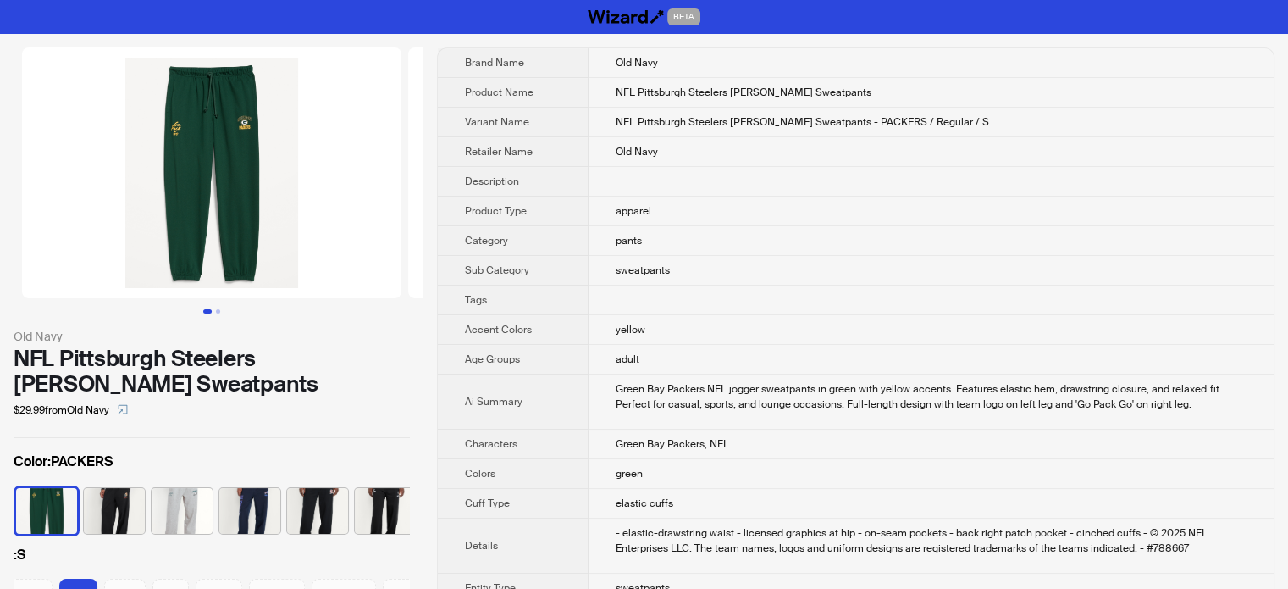
scroll to position [0, 168]
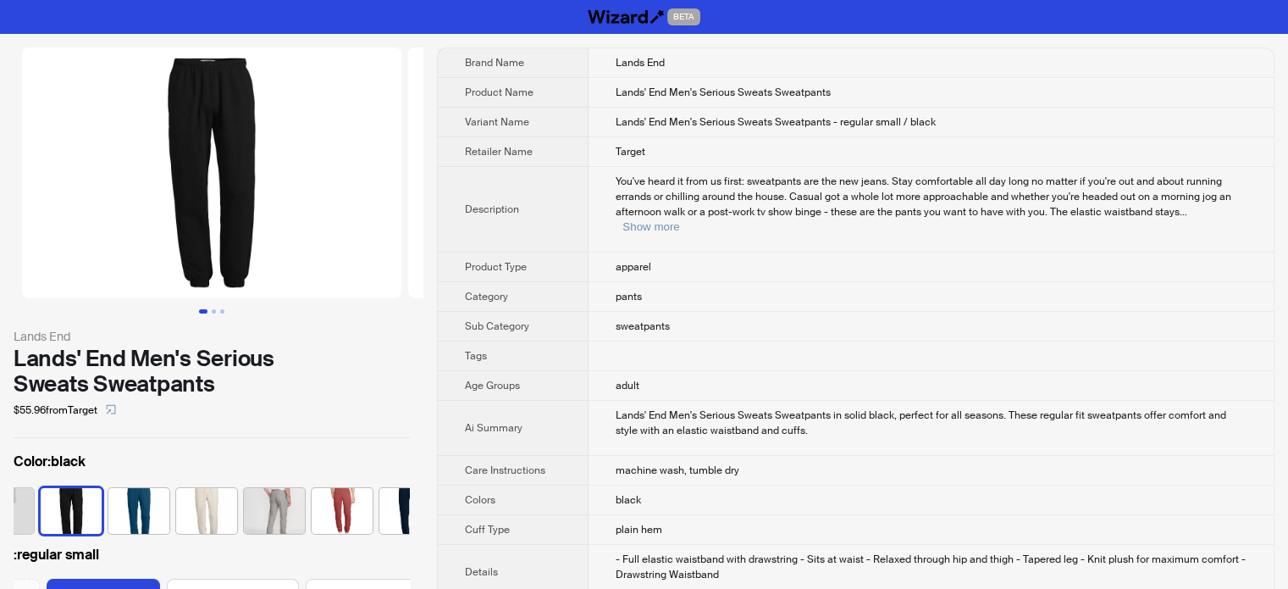
scroll to position [0, 101]
drag, startPoint x: 846, startPoint y: 93, endPoint x: 605, endPoint y: 99, distance: 240.6
click at [605, 99] on td "Lands' End Men's Serious Sweats Sweatpants" at bounding box center [931, 93] width 685 height 30
copy span "Lands' End Men's Serious Sweats Sweatpants"
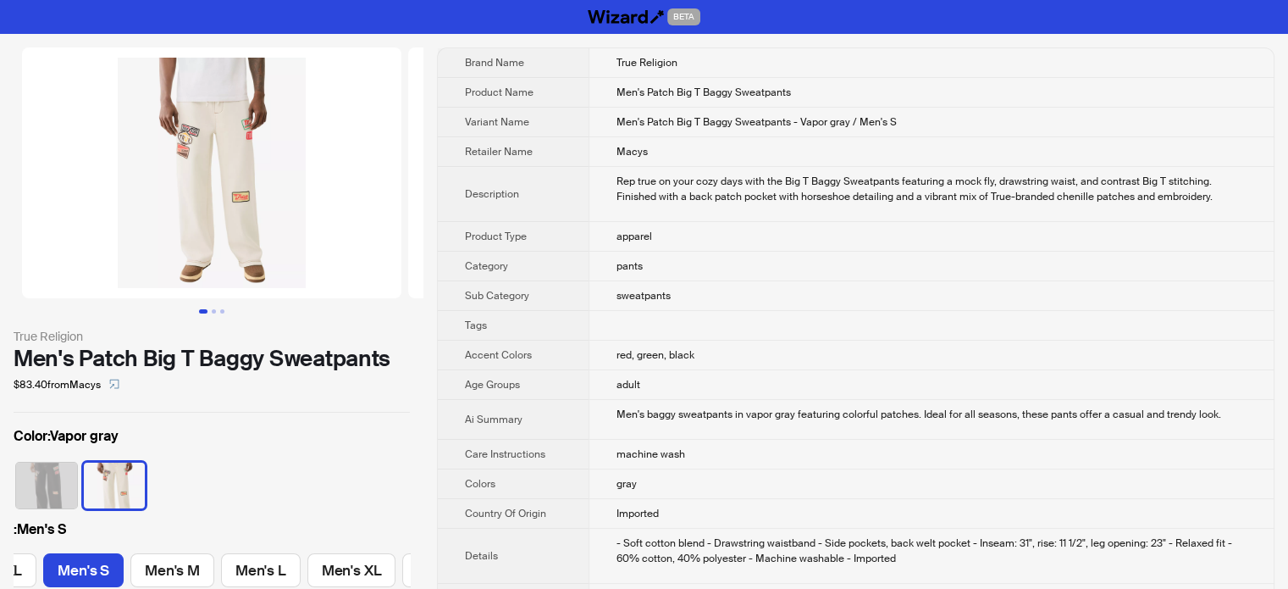
scroll to position [0, 85]
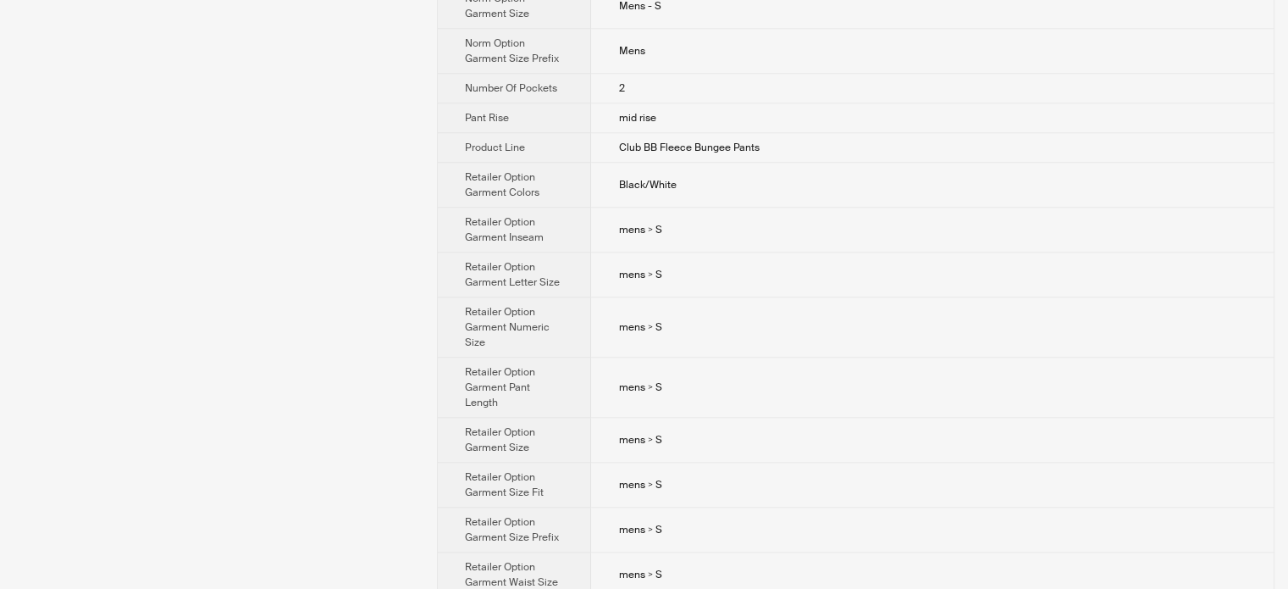
scroll to position [1778, 0]
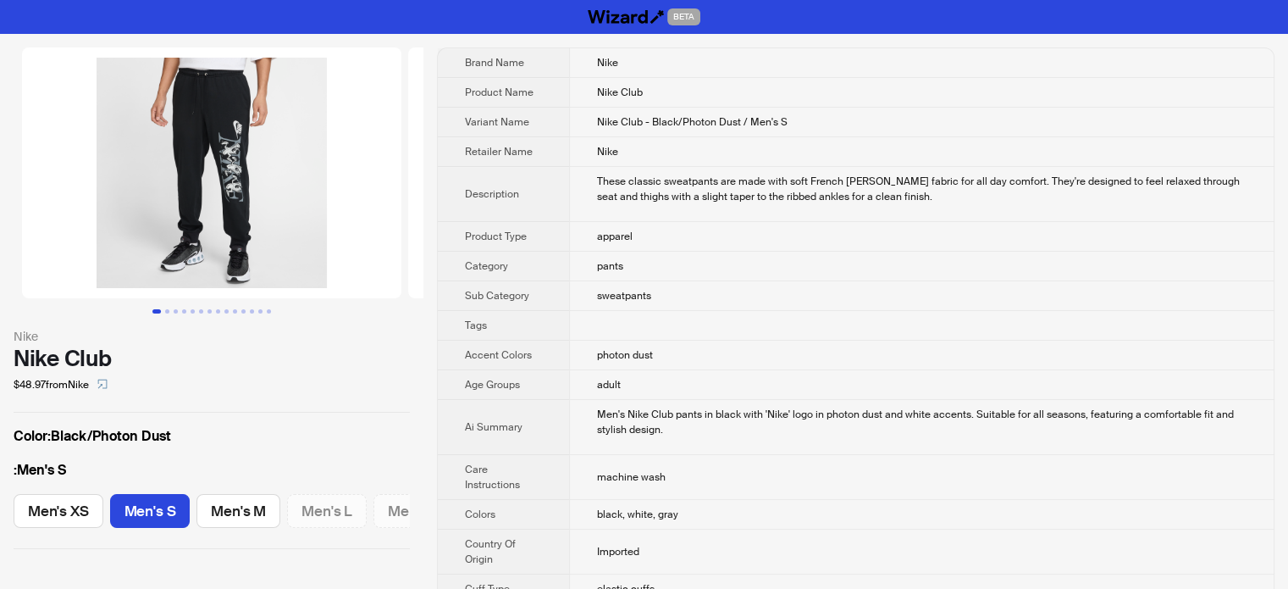
scroll to position [0, 68]
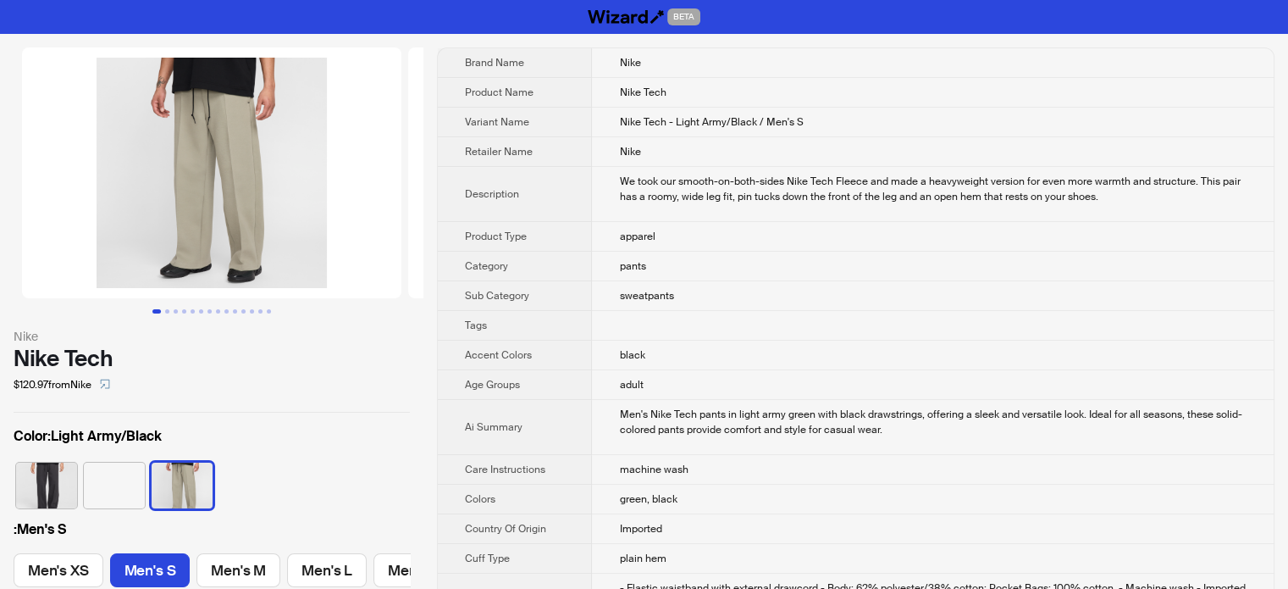
scroll to position [0, 68]
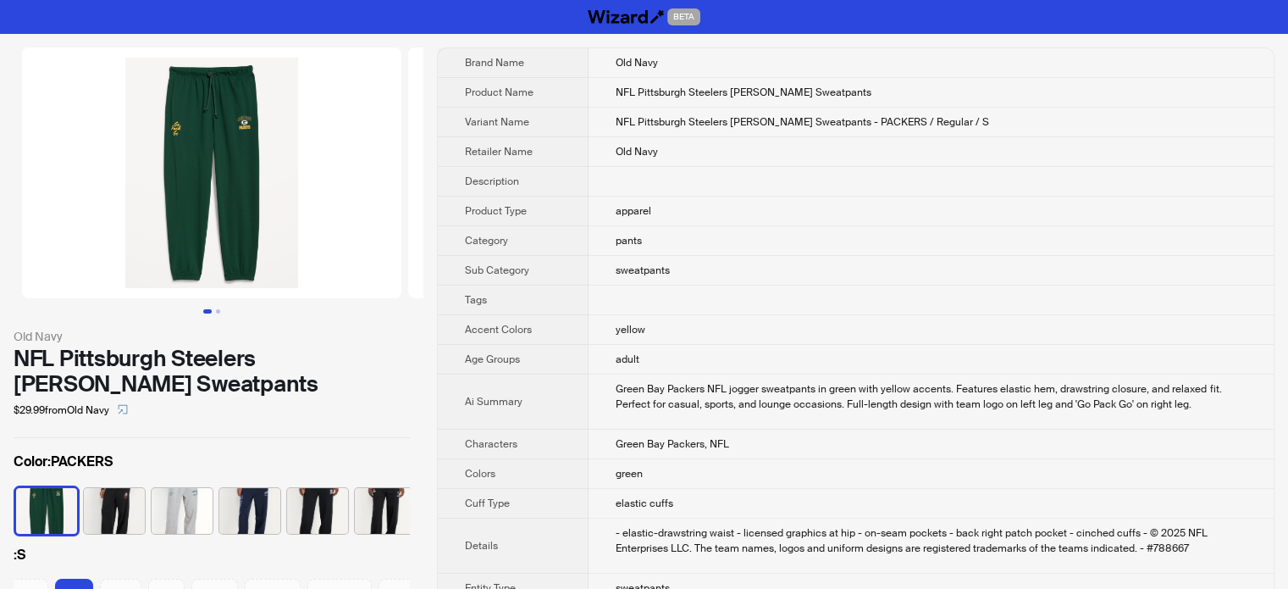
scroll to position [0, 168]
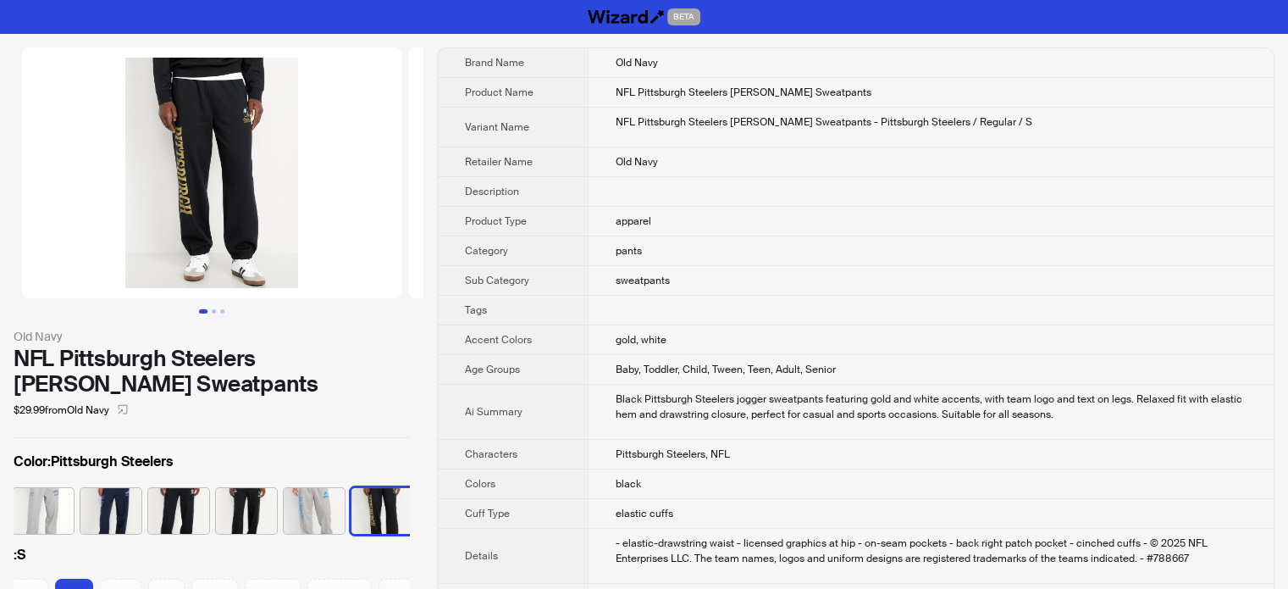
scroll to position [0, 168]
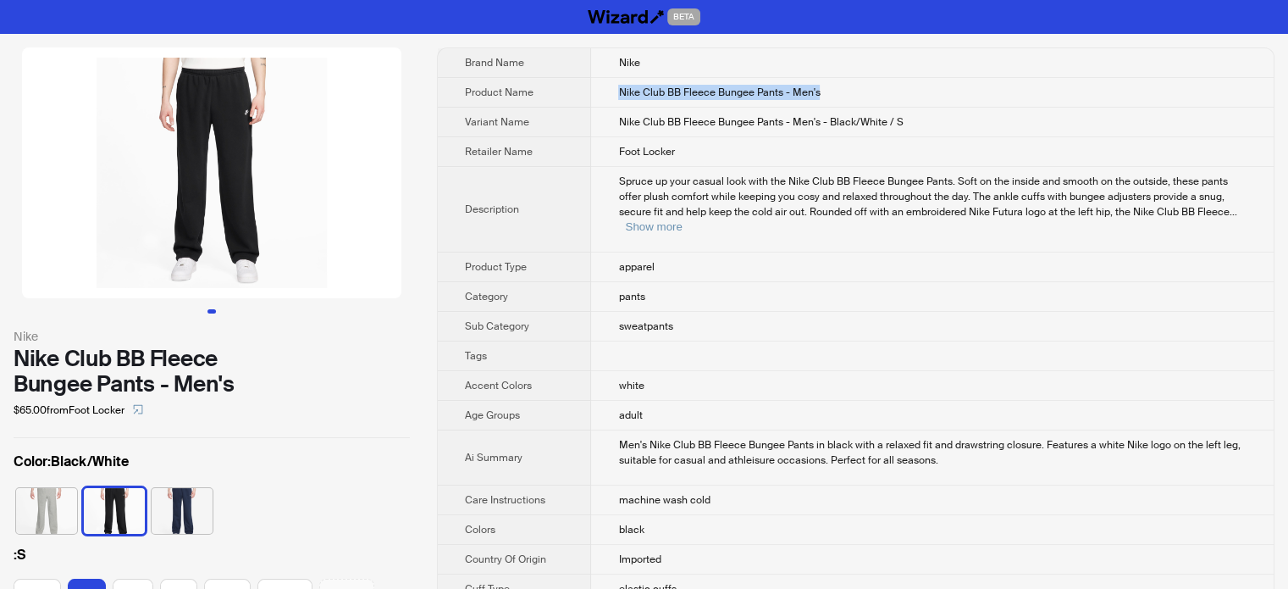
drag, startPoint x: 863, startPoint y: 87, endPoint x: 558, endPoint y: 77, distance: 305.0
click at [558, 78] on tr "Product Name Nike Club BB Fleece Bungee Pants - Men's" at bounding box center [856, 93] width 836 height 30
copy tr "Nike Club BB Fleece Bungee Pants - Men's"
click at [682, 220] on button "Show more" at bounding box center [653, 226] width 57 height 13
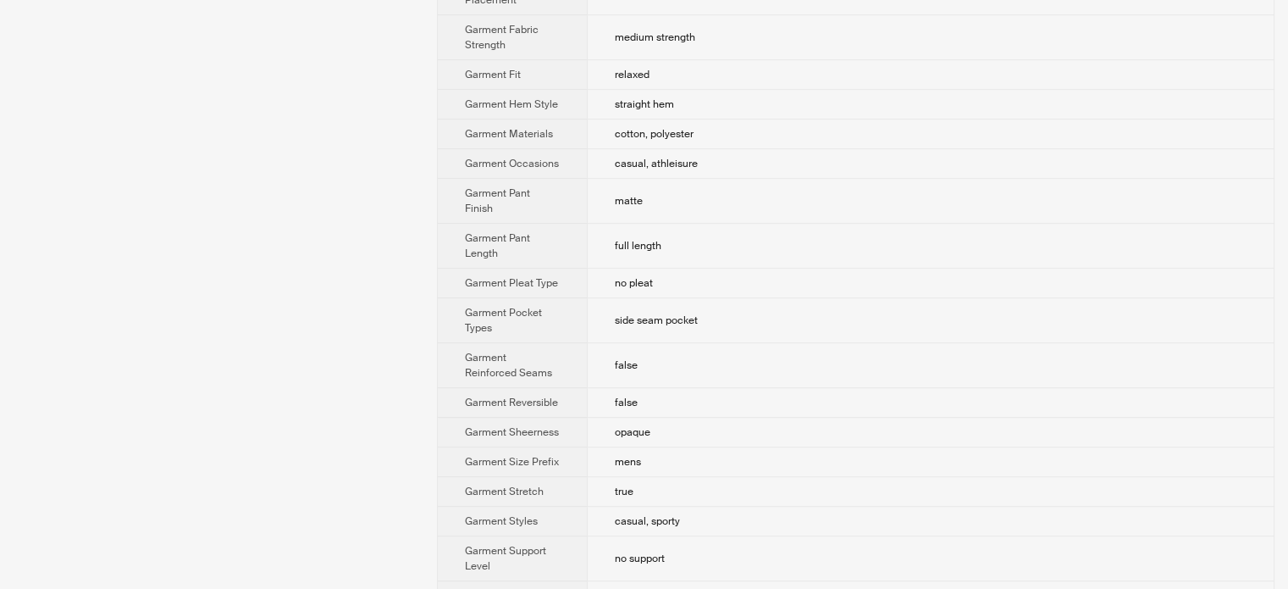
scroll to position [847, 0]
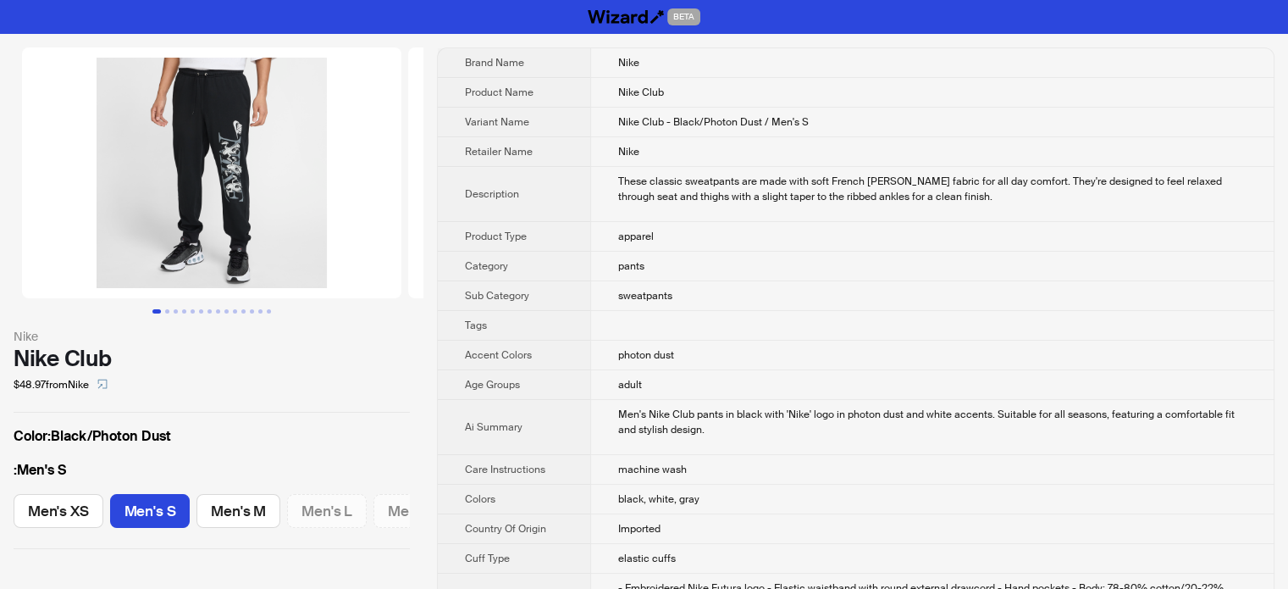
scroll to position [0, 68]
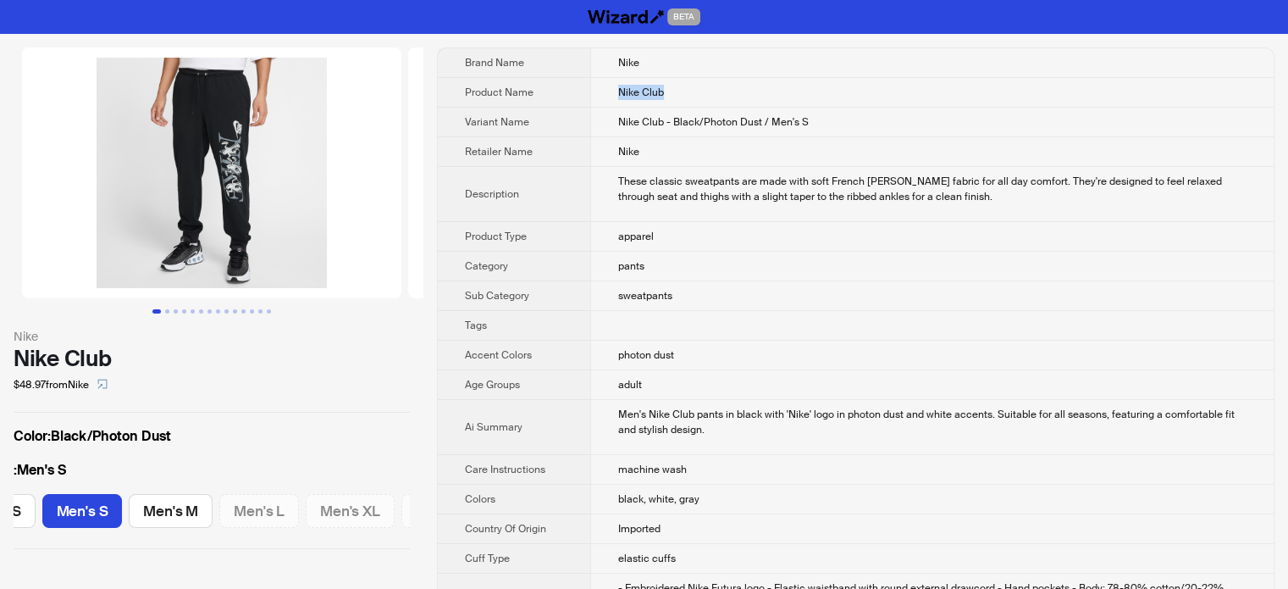
drag, startPoint x: 705, startPoint y: 86, endPoint x: 600, endPoint y: 88, distance: 105.0
click at [600, 88] on td "Nike Club" at bounding box center [931, 93] width 683 height 30
copy span "Nike Club"
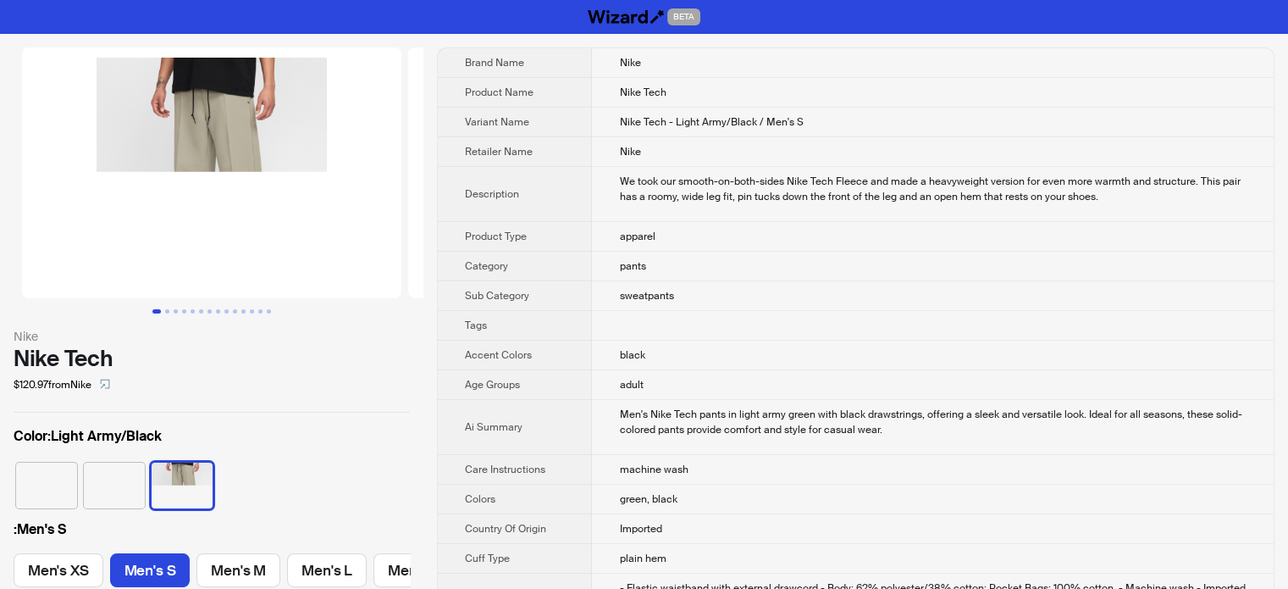
scroll to position [0, 68]
